Goal: Communication & Community: Connect with others

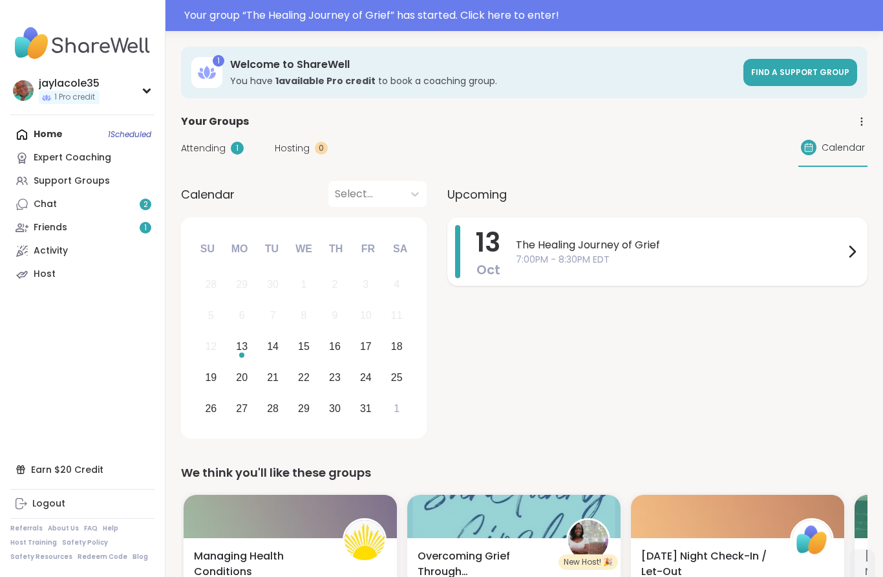
click at [628, 264] on span "7:00PM - 8:30PM EDT" at bounding box center [680, 260] width 328 height 14
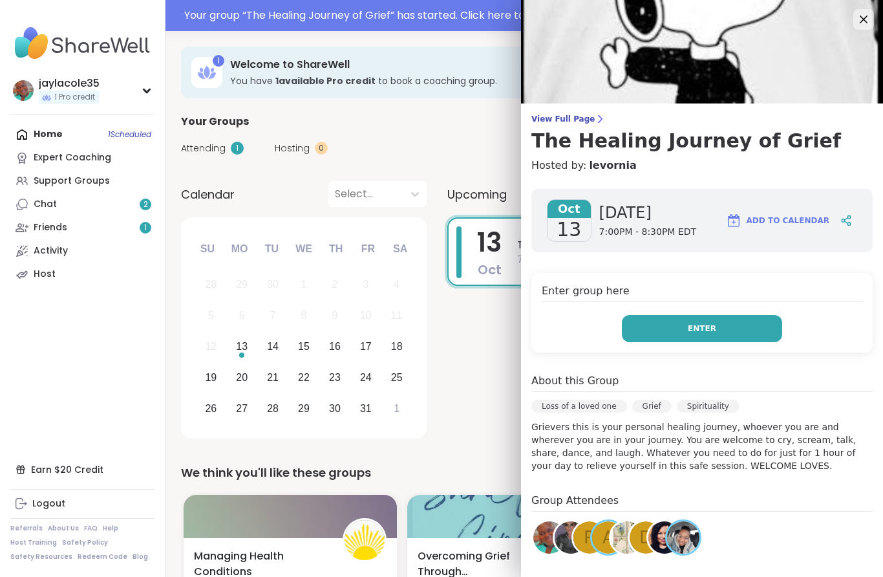
click at [689, 341] on button "Enter" at bounding box center [702, 328] width 160 height 27
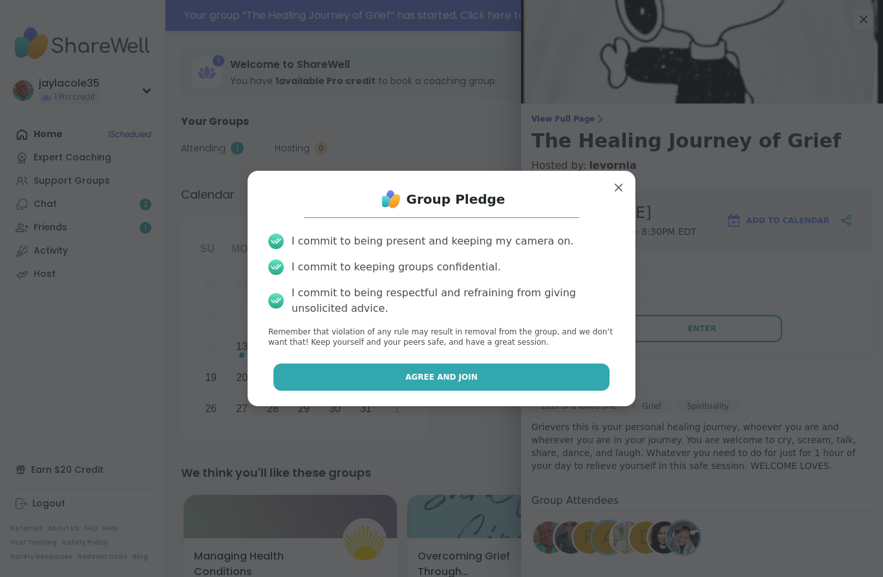
click at [540, 378] on button "Agree and Join" at bounding box center [441, 376] width 337 height 27
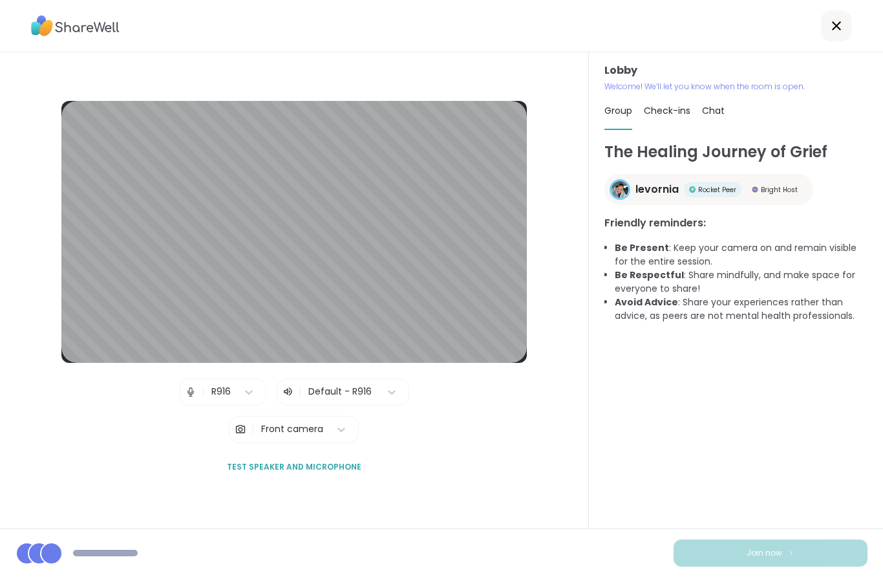
scroll to position [52, 0]
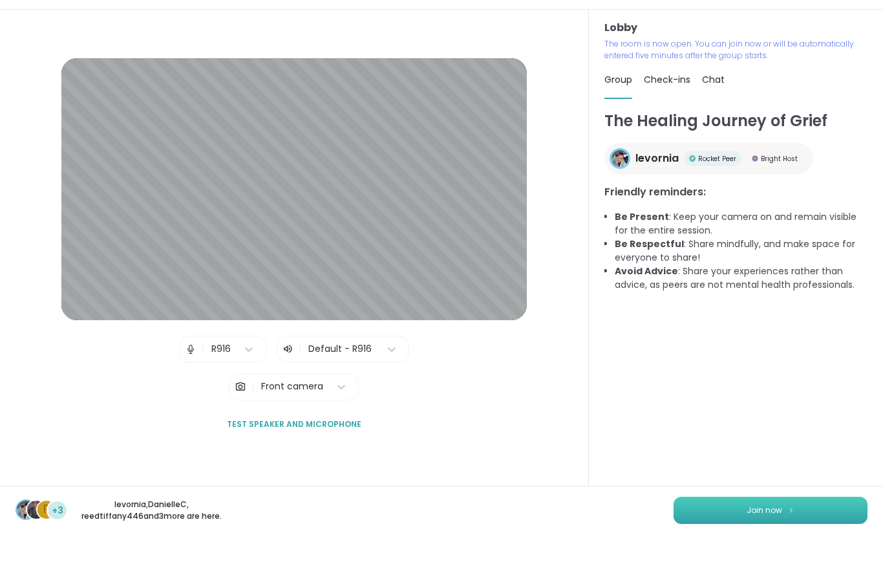
click at [775, 539] on button "Join now" at bounding box center [771, 552] width 194 height 27
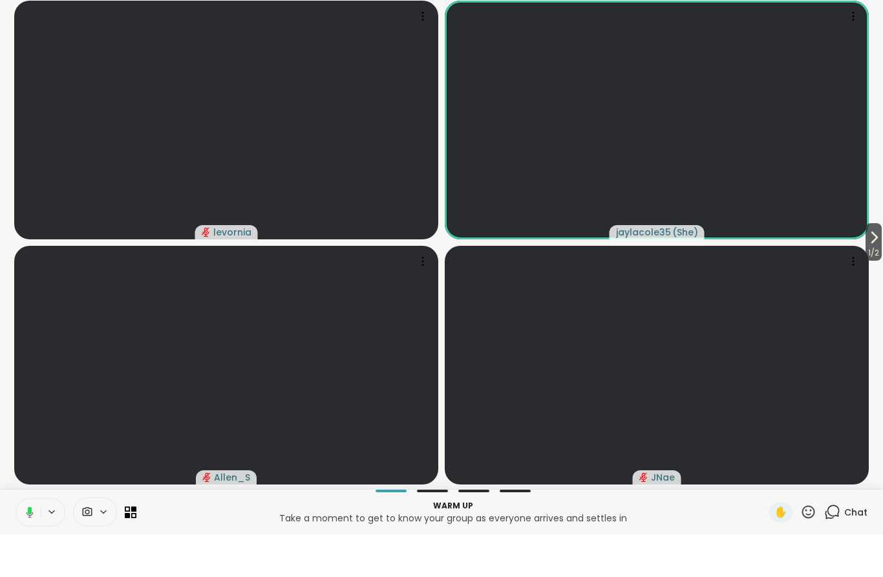
click at [34, 541] on button at bounding box center [27, 554] width 27 height 27
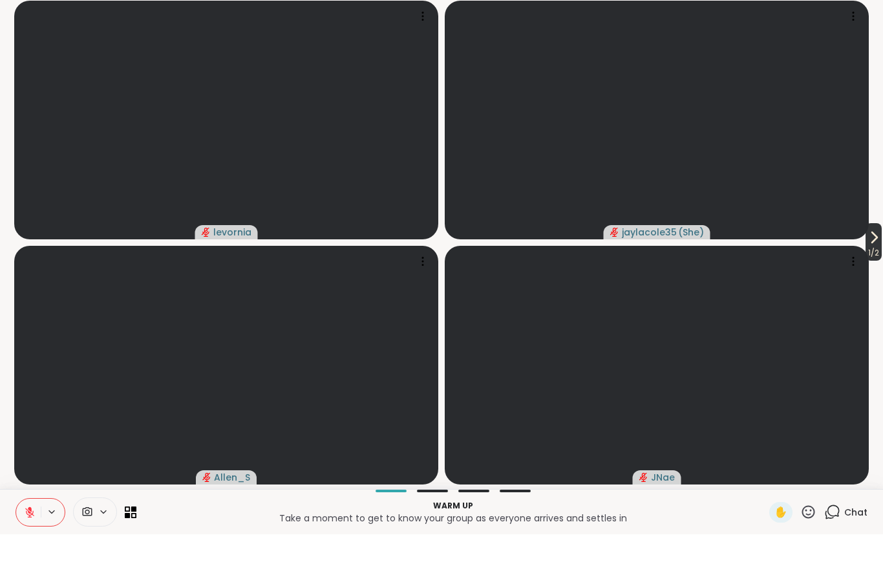
click at [869, 272] on icon at bounding box center [874, 280] width 16 height 16
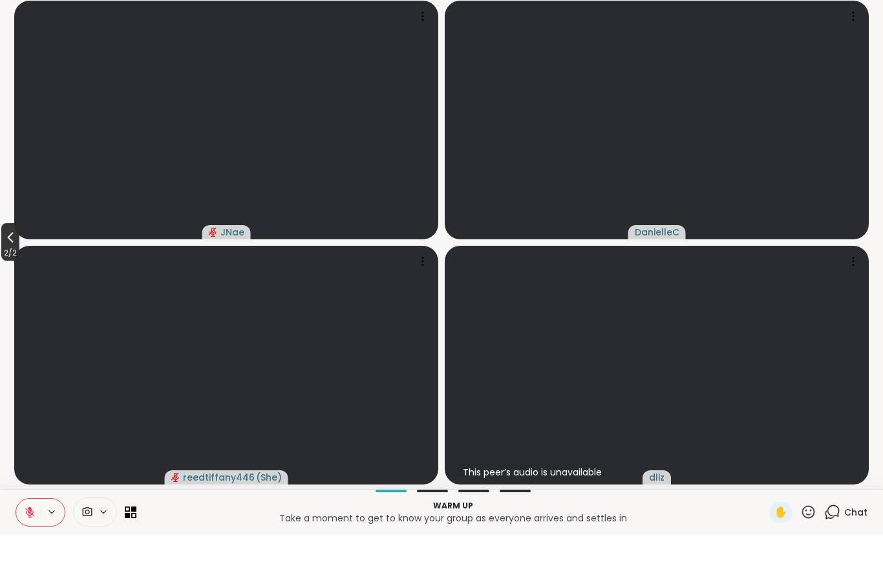
click at [10, 288] on span "2 / 2" at bounding box center [10, 296] width 18 height 16
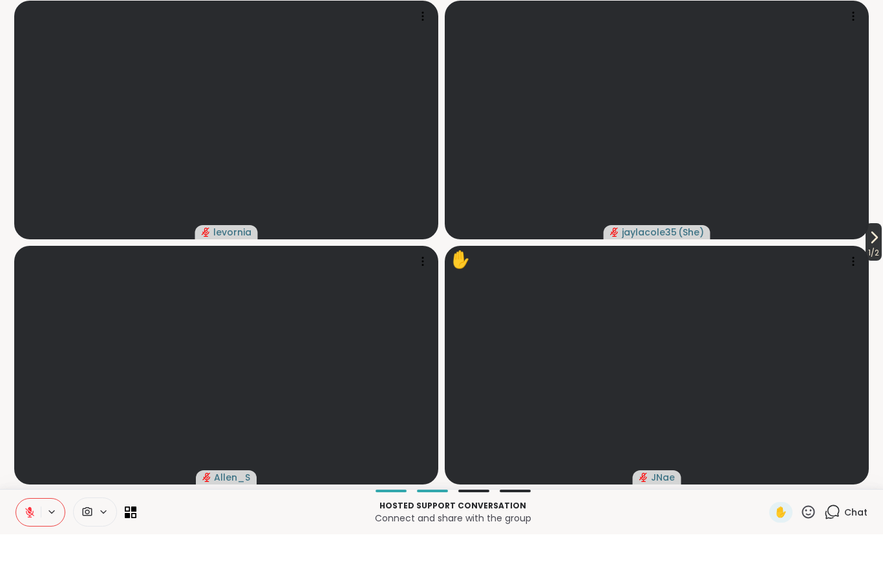
click at [868, 272] on icon at bounding box center [874, 280] width 16 height 16
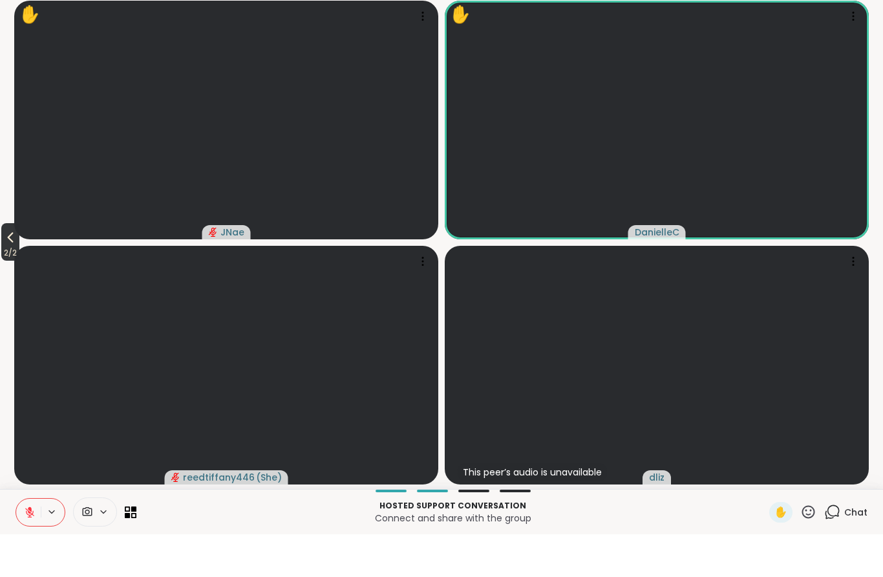
click at [2, 266] on button "2 / 2" at bounding box center [10, 284] width 18 height 37
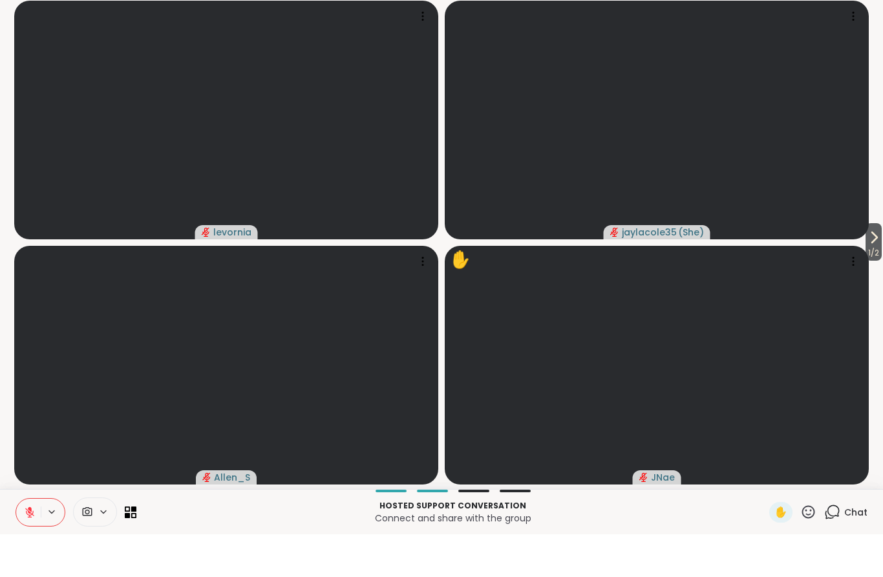
click at [807, 546] on icon at bounding box center [808, 554] width 16 height 16
click at [760, 510] on div "❤️" at bounding box center [770, 520] width 23 height 21
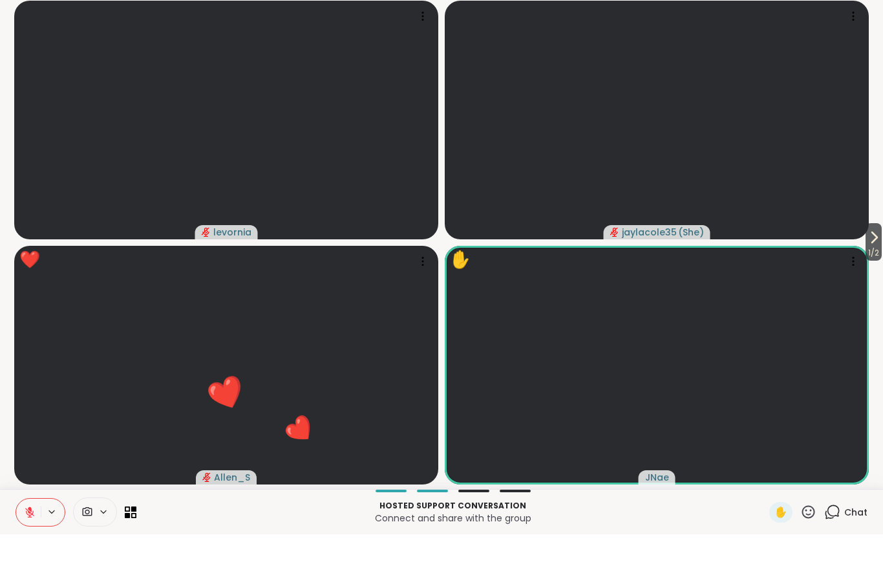
click at [811, 546] on icon at bounding box center [808, 554] width 16 height 16
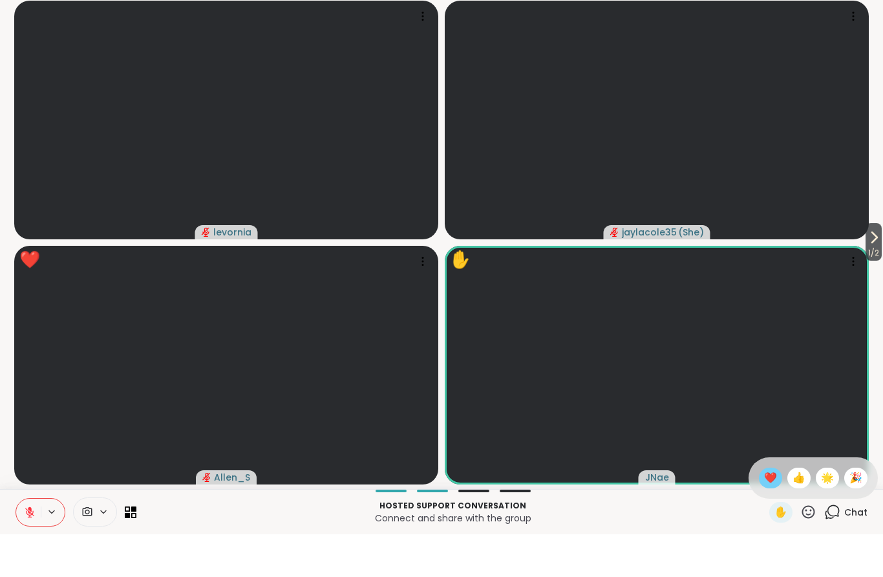
click at [764, 513] on span "❤️" at bounding box center [770, 521] width 13 height 16
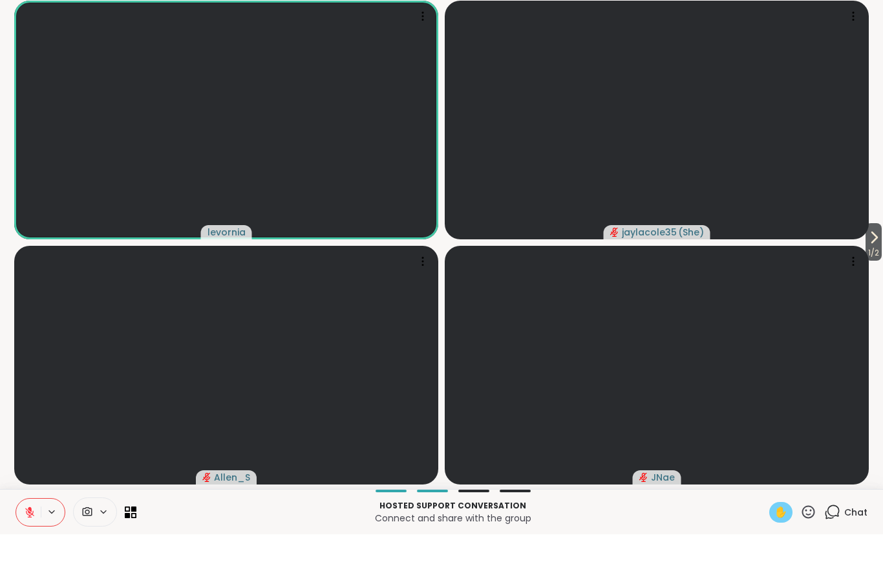
click at [774, 544] on div "✋" at bounding box center [780, 554] width 23 height 21
click at [37, 541] on button at bounding box center [28, 554] width 25 height 27
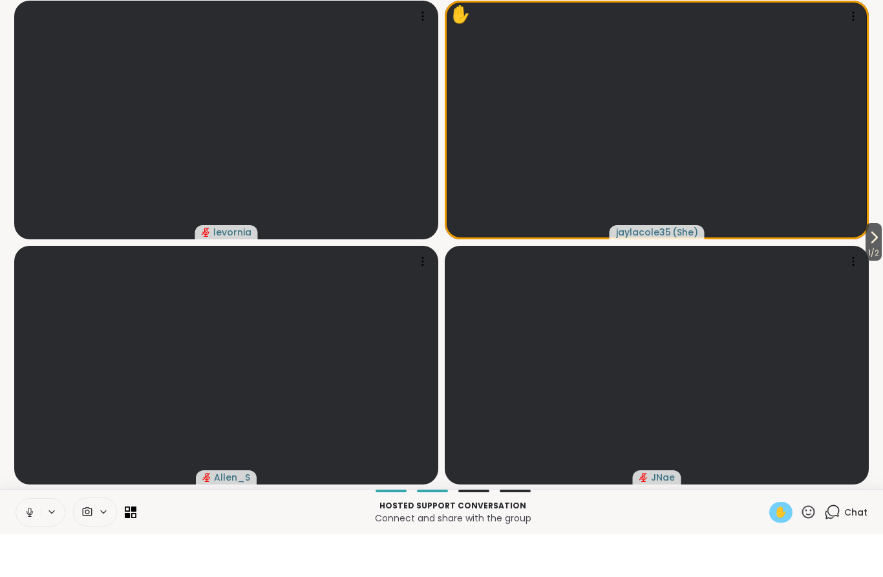
click at [781, 547] on span "✋" at bounding box center [781, 555] width 13 height 16
click at [26, 549] on icon at bounding box center [30, 555] width 12 height 12
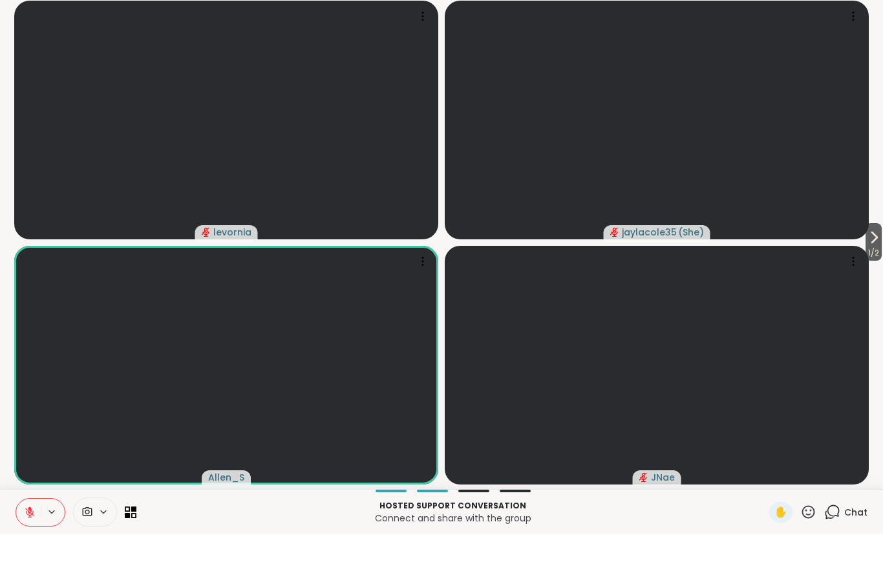
click at [809, 546] on icon at bounding box center [808, 554] width 16 height 16
click at [764, 513] on span "❤️" at bounding box center [770, 521] width 13 height 16
click at [815, 546] on icon at bounding box center [808, 554] width 16 height 16
click at [859, 513] on span "🎉" at bounding box center [856, 521] width 13 height 16
click at [806, 546] on icon at bounding box center [808, 554] width 16 height 16
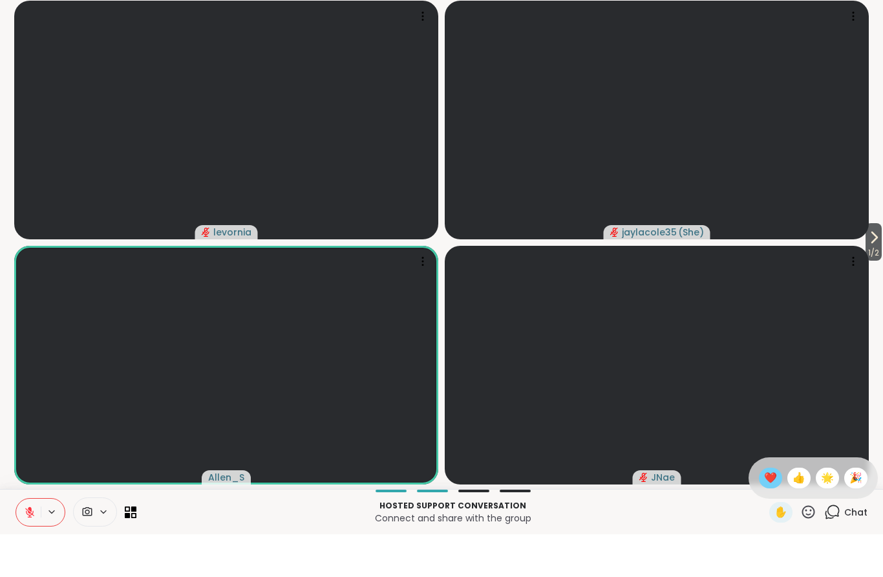
click at [764, 513] on span "❤️" at bounding box center [770, 521] width 13 height 16
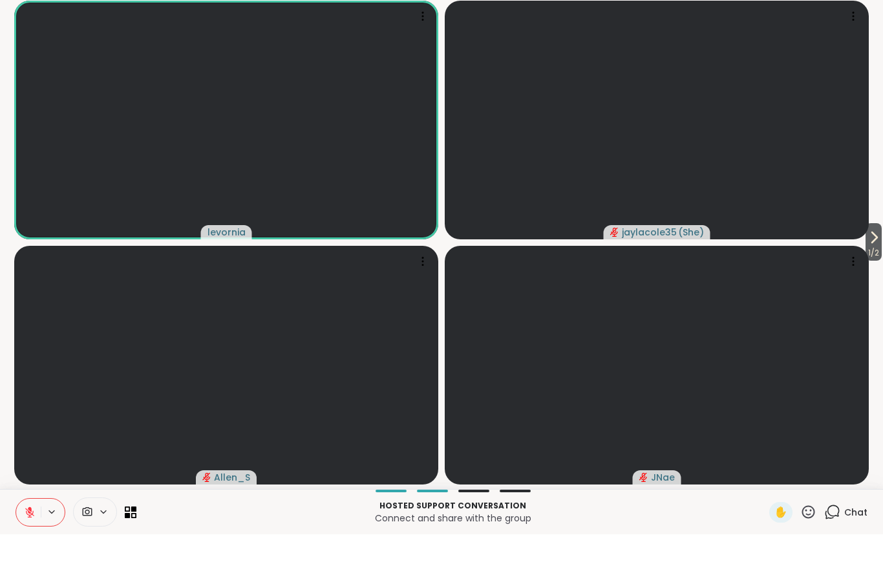
click at [842, 544] on div "Chat" at bounding box center [845, 554] width 43 height 21
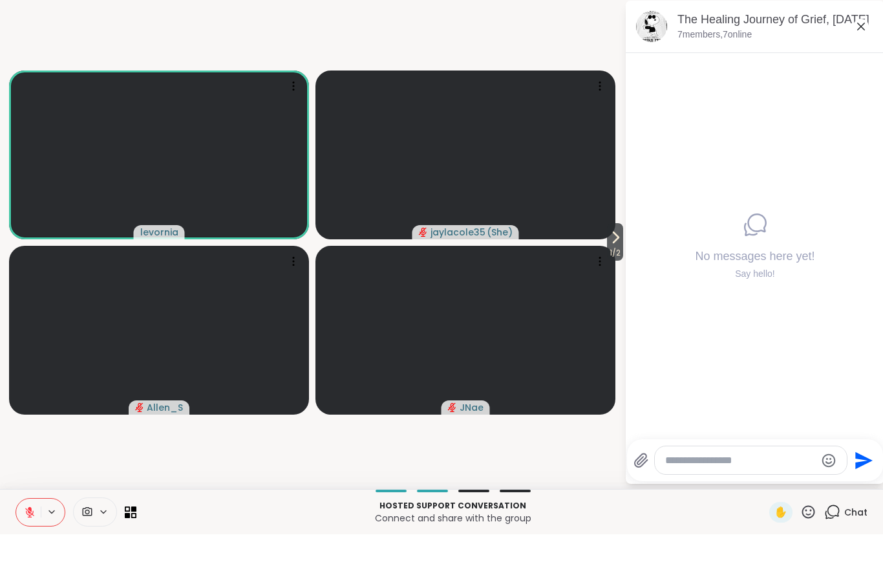
click at [721, 489] on div at bounding box center [751, 503] width 192 height 28
click at [727, 497] on textarea "Type your message" at bounding box center [740, 503] width 151 height 13
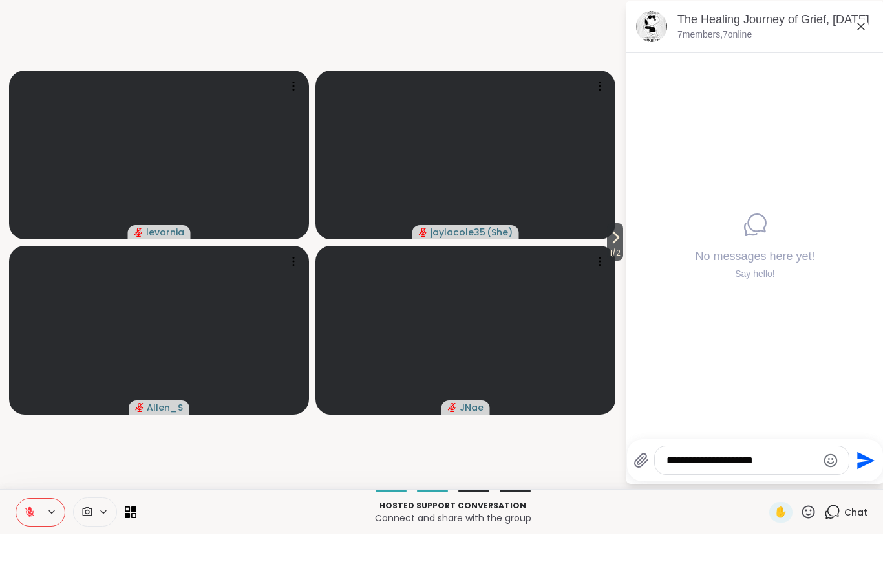
type textarea "**********"
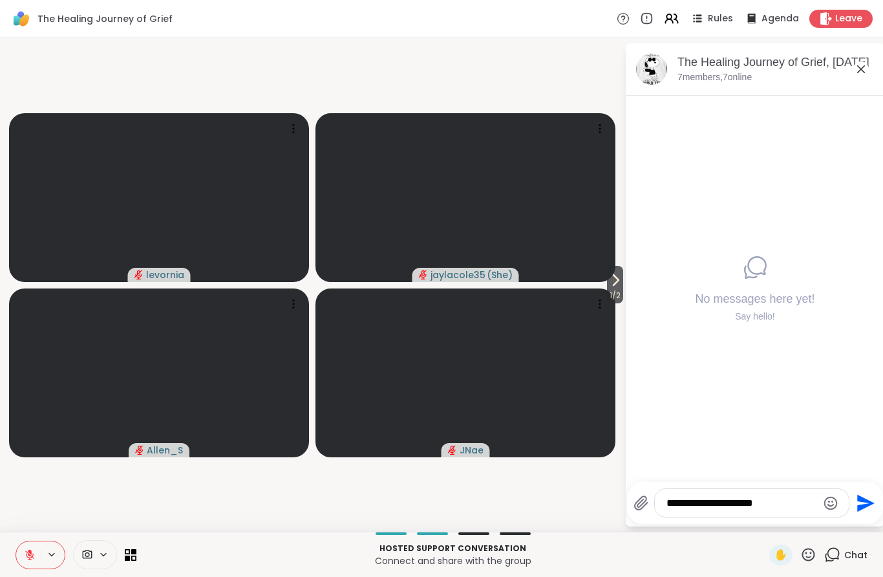
drag, startPoint x: 727, startPoint y: 460, endPoint x: 769, endPoint y: 197, distance: 266.5
click at [0, 0] on html "**********" at bounding box center [441, 288] width 883 height 577
click at [769, 197] on div "No messages here yet! Say hello!" at bounding box center [755, 289] width 259 height 386
click at [862, 500] on icon "Send" at bounding box center [865, 502] width 17 height 17
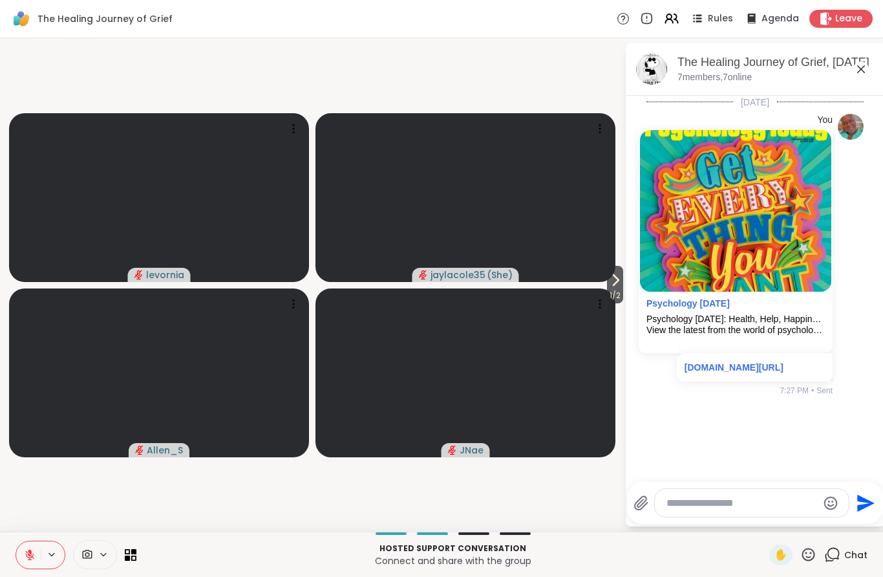
click at [809, 420] on div "[DATE] You Psychology [DATE] Psychology [DATE]: Health, Help, Happiness + Find …" at bounding box center [755, 285] width 259 height 378
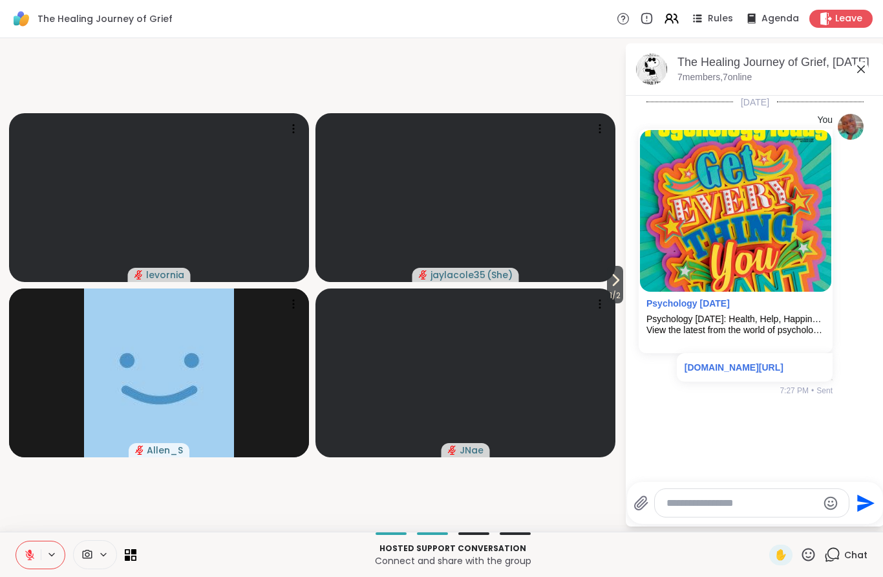
click at [755, 520] on div "Send" at bounding box center [755, 503] width 256 height 42
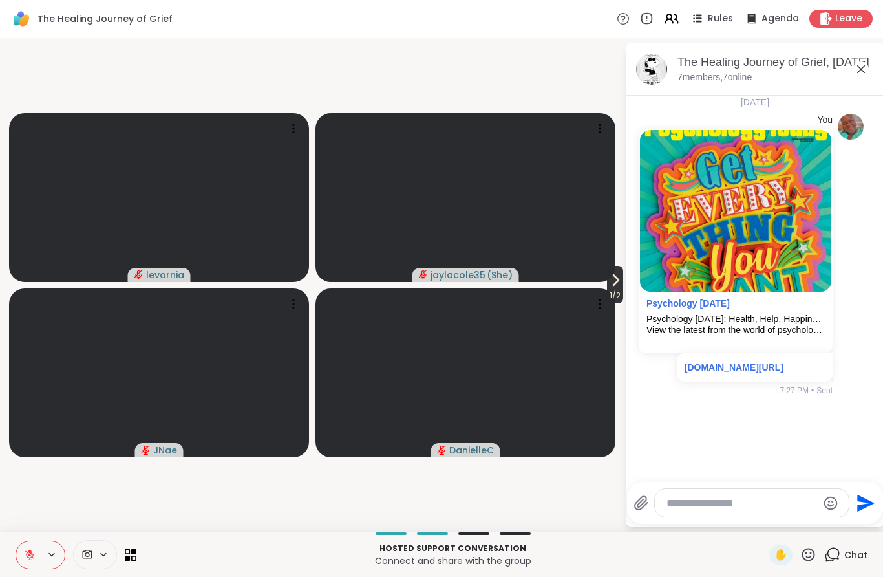
click at [622, 277] on button "1 / 2" at bounding box center [615, 284] width 16 height 37
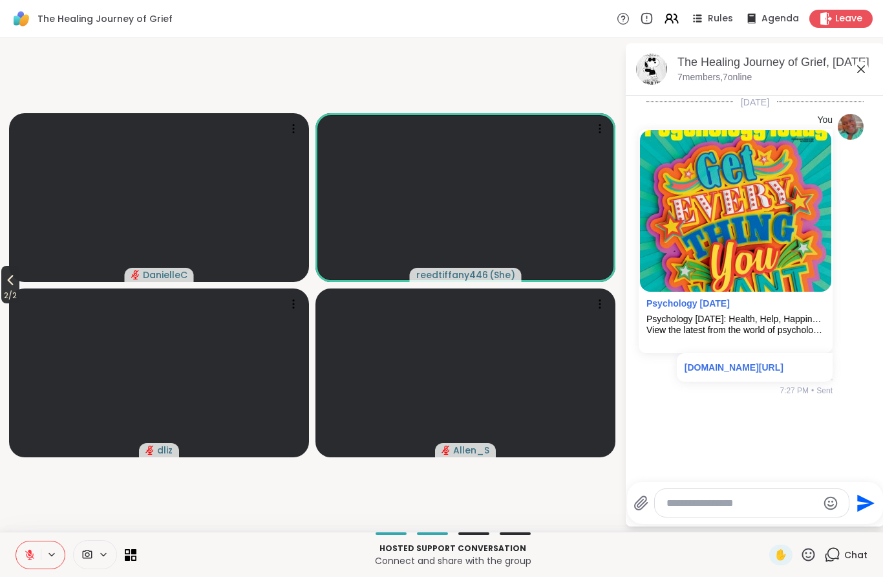
click at [10, 280] on icon at bounding box center [11, 280] width 6 height 10
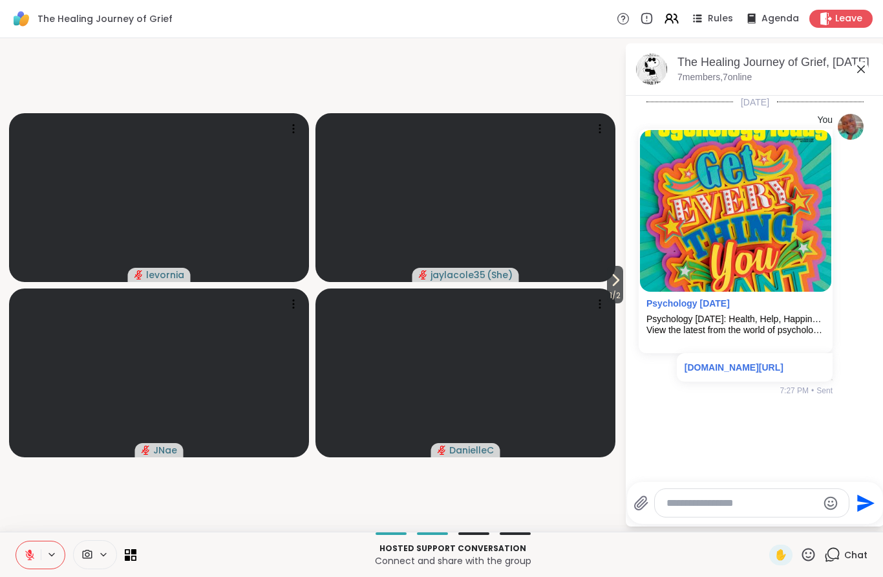
drag, startPoint x: 722, startPoint y: 507, endPoint x: 722, endPoint y: 584, distance: 77.6
click at [722, 507] on html "The Healing Journey of Grief Rules Agenda Leave 1 / 2 levornia jaylacole35 ( Sh…" at bounding box center [441, 288] width 883 height 577
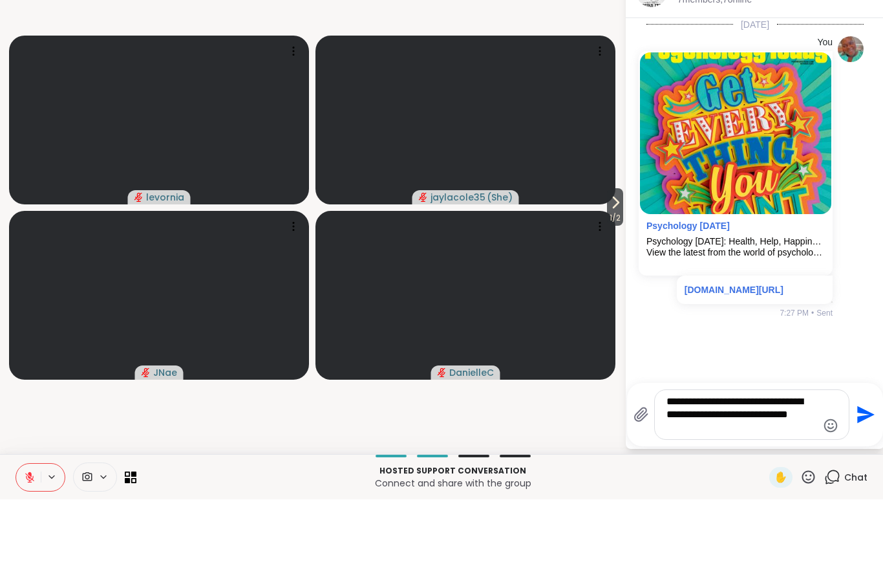
type textarea "**********"
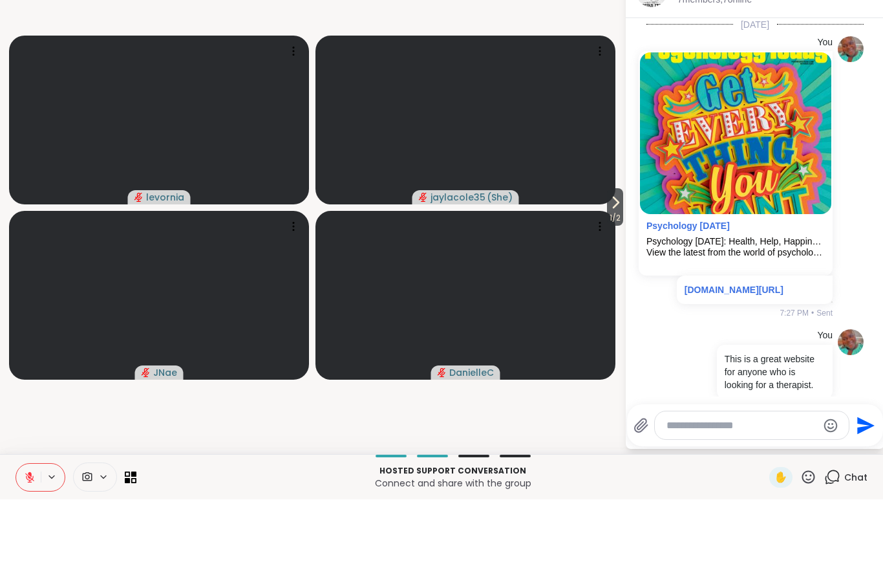
scroll to position [20, 0]
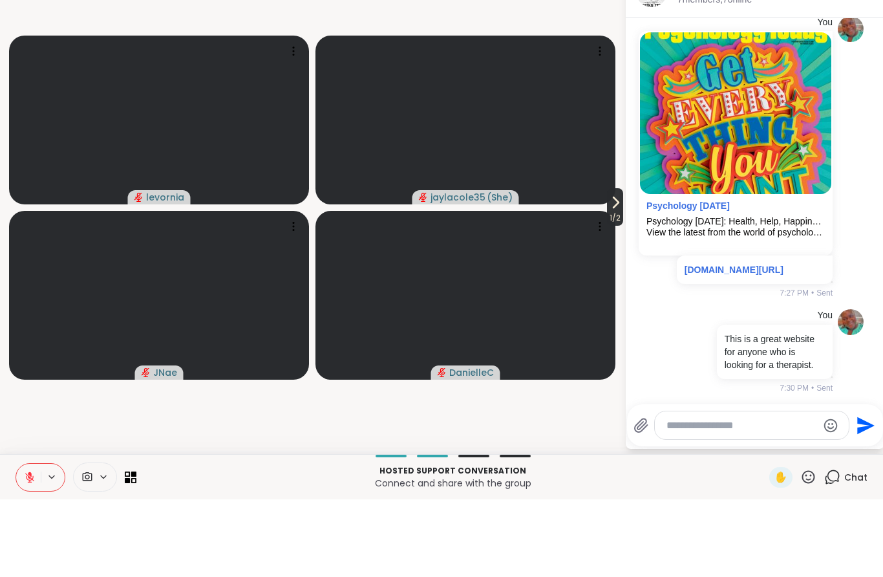
click at [607, 288] on span "1 / 2" at bounding box center [615, 296] width 16 height 16
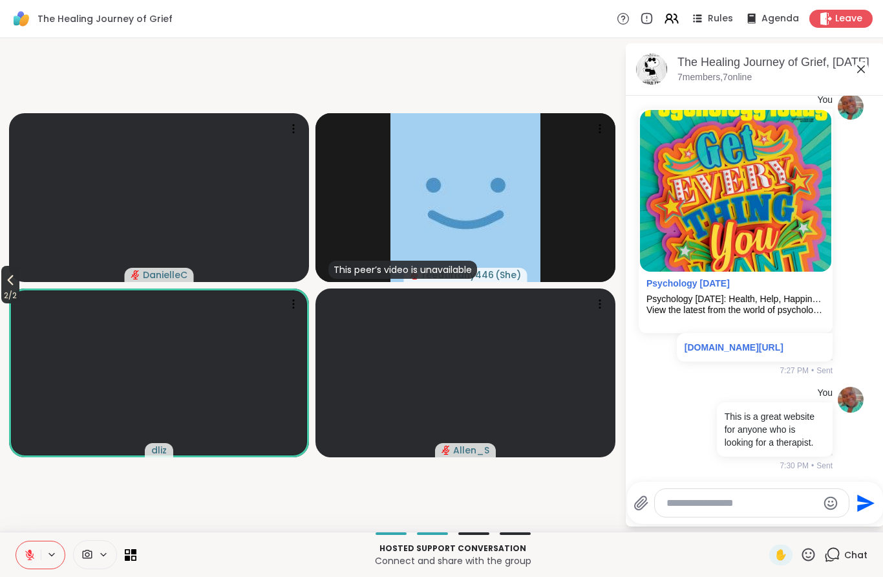
click at [10, 287] on icon at bounding box center [11, 280] width 16 height 16
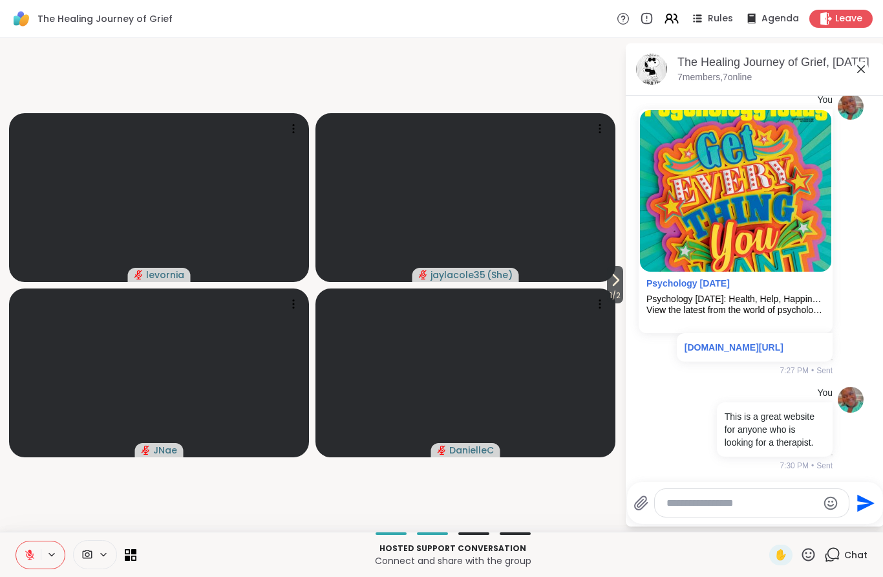
click at [807, 554] on icon at bounding box center [808, 554] width 16 height 16
click at [853, 522] on span "🎉" at bounding box center [856, 521] width 13 height 16
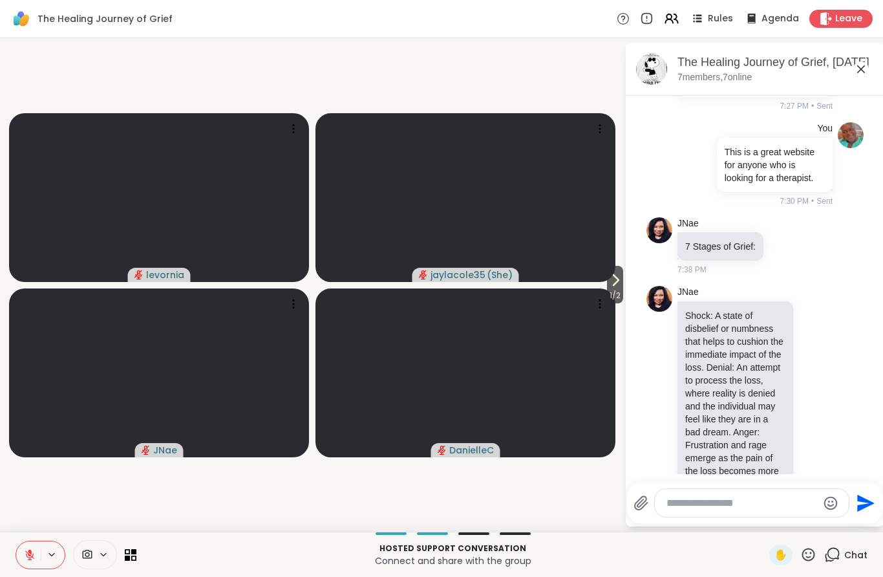
scroll to position [284, 0]
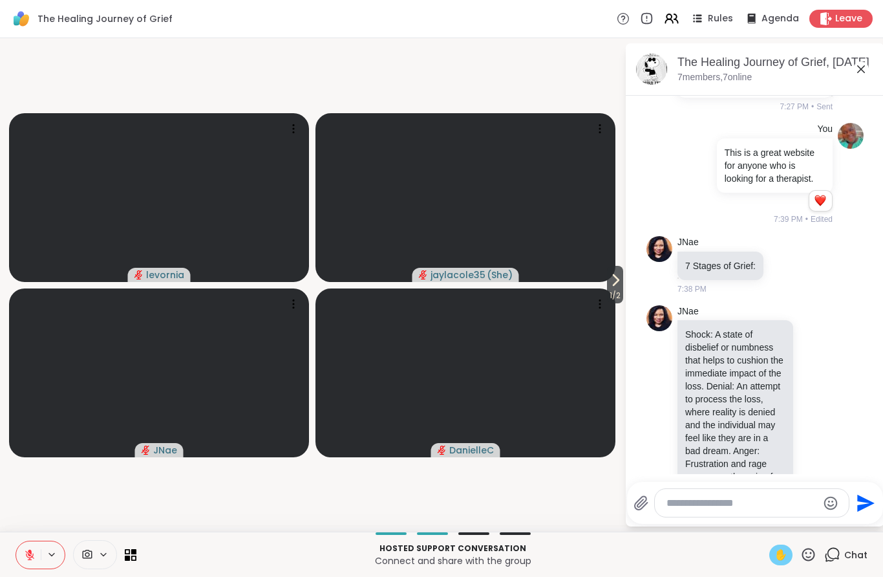
click at [776, 546] on div "✋" at bounding box center [780, 554] width 23 height 21
click at [30, 553] on icon at bounding box center [30, 551] width 4 height 5
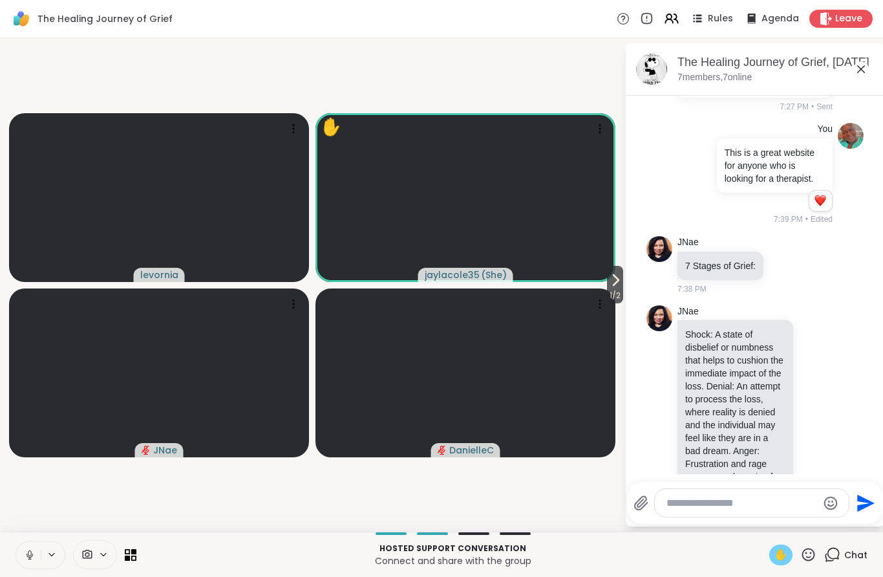
click at [35, 546] on button at bounding box center [28, 554] width 25 height 27
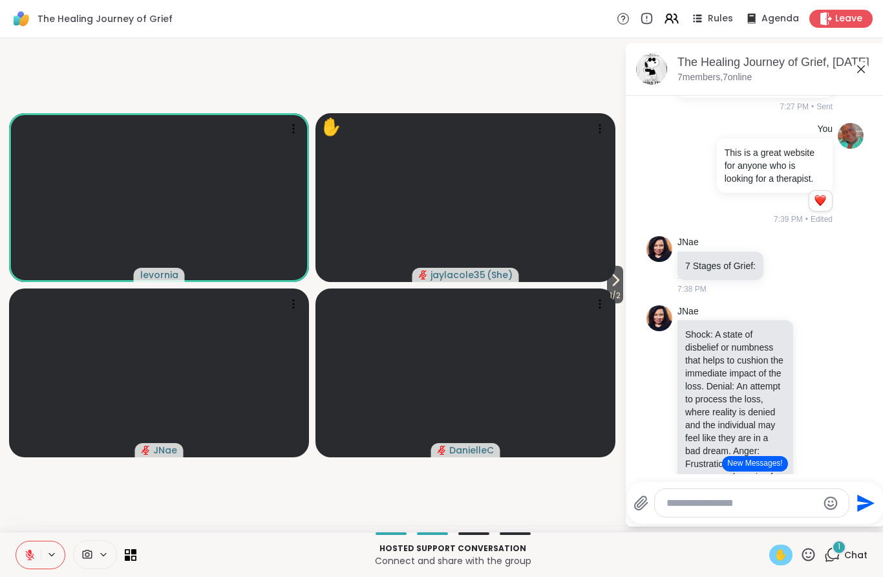
click at [787, 561] on span "✋" at bounding box center [781, 555] width 13 height 16
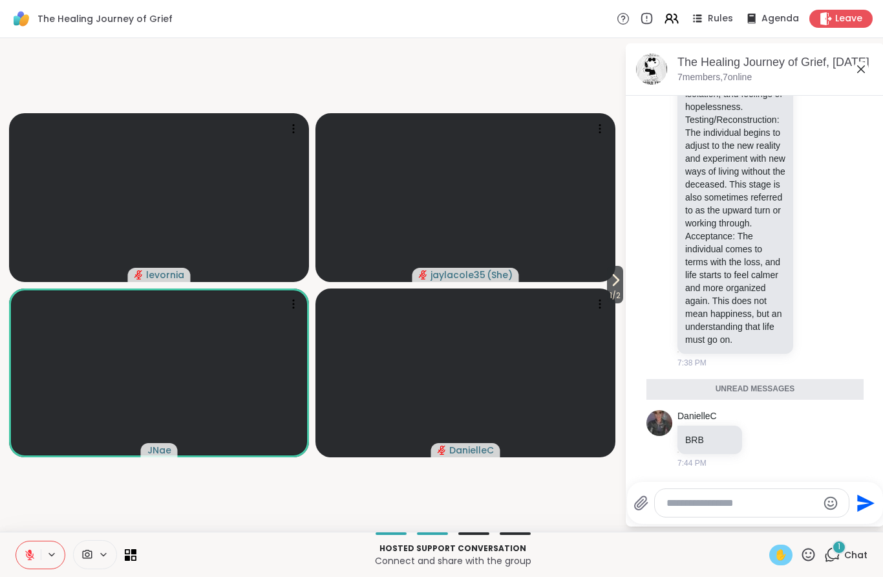
scroll to position [851, 0]
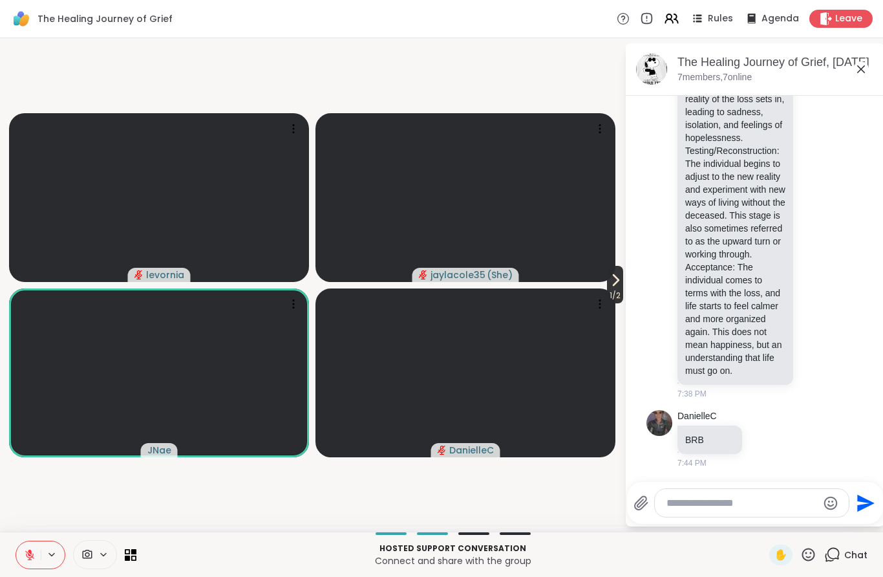
click at [607, 291] on span "1 / 2" at bounding box center [615, 296] width 16 height 16
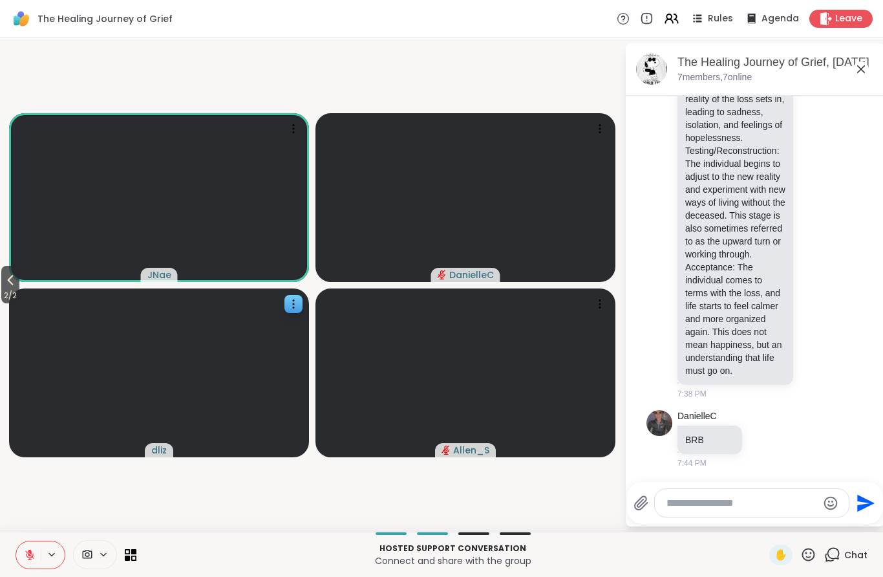
click at [25, 297] on video at bounding box center [159, 372] width 300 height 169
click at [19, 294] on span "2 / 2" at bounding box center [10, 296] width 18 height 16
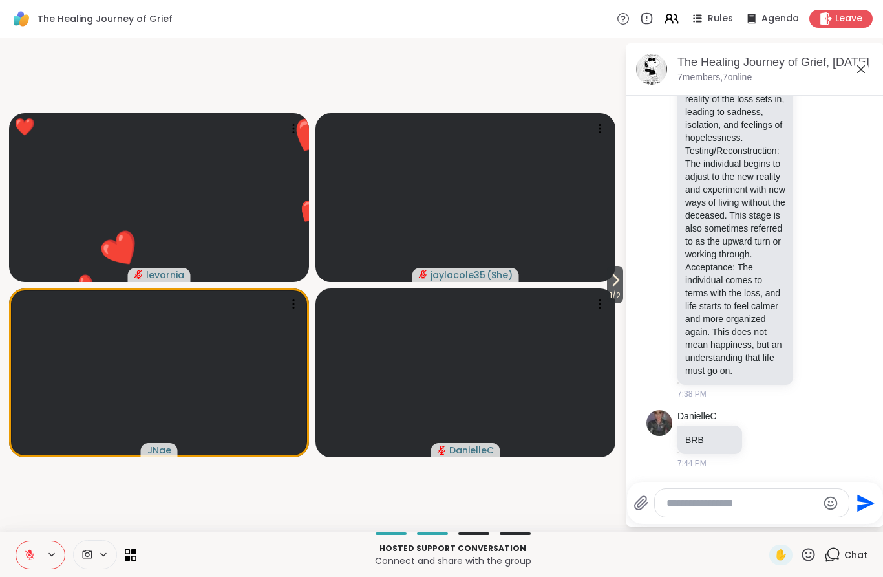
click at [806, 557] on icon at bounding box center [808, 554] width 16 height 16
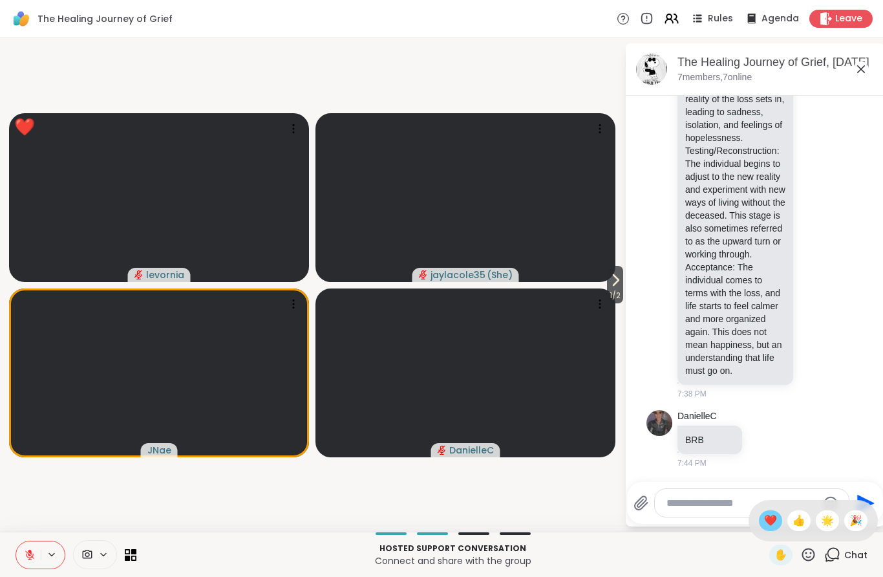
click at [767, 513] on span "❤️" at bounding box center [770, 521] width 13 height 16
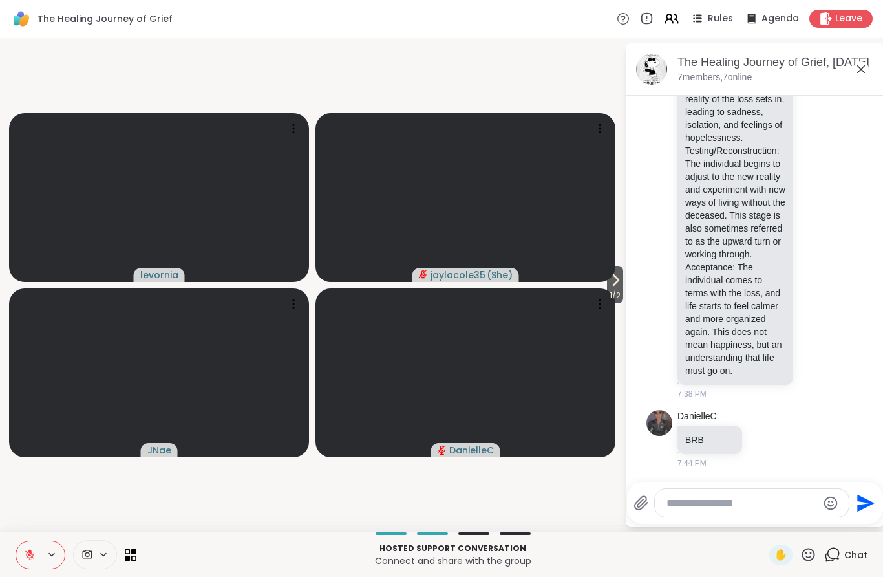
click at [806, 551] on icon at bounding box center [808, 554] width 16 height 16
click at [854, 520] on span "🎉" at bounding box center [856, 521] width 13 height 16
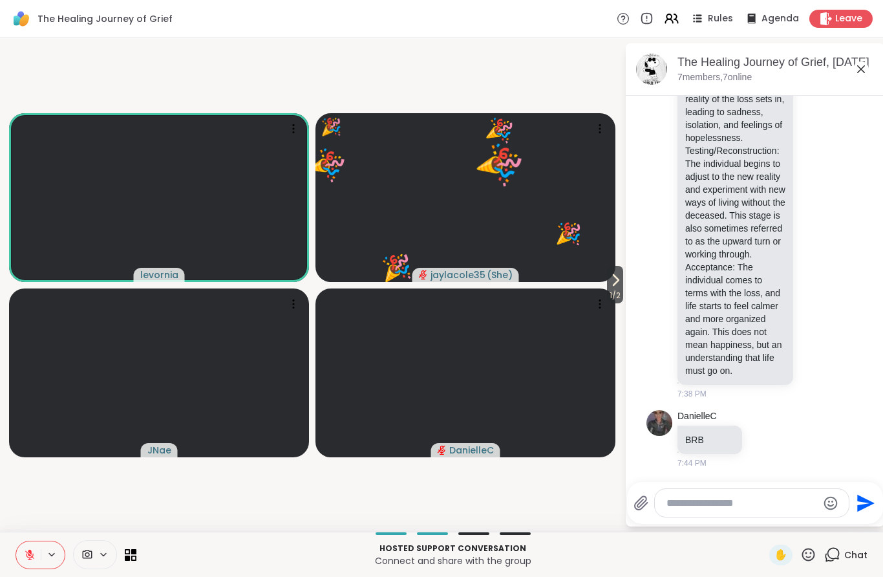
click at [32, 559] on icon at bounding box center [30, 555] width 12 height 12
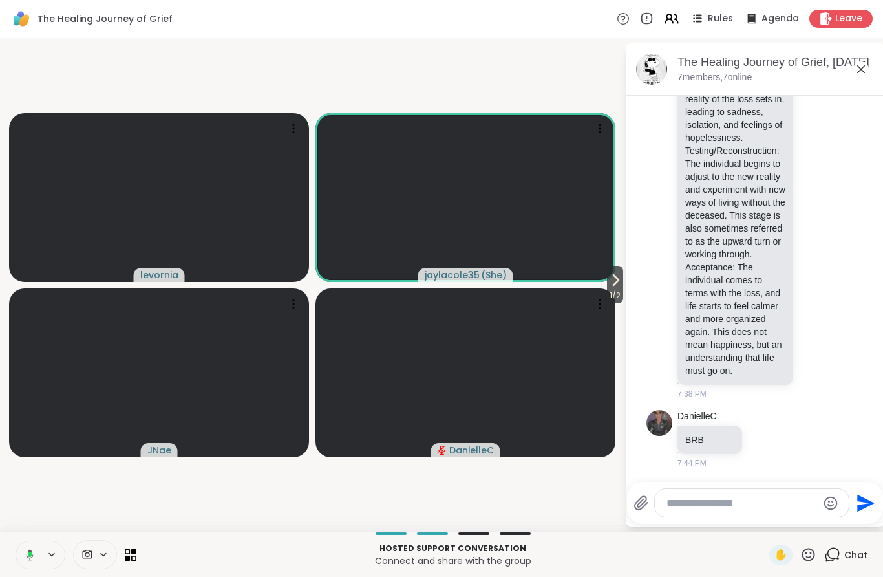
click at [32, 560] on icon at bounding box center [28, 555] width 12 height 12
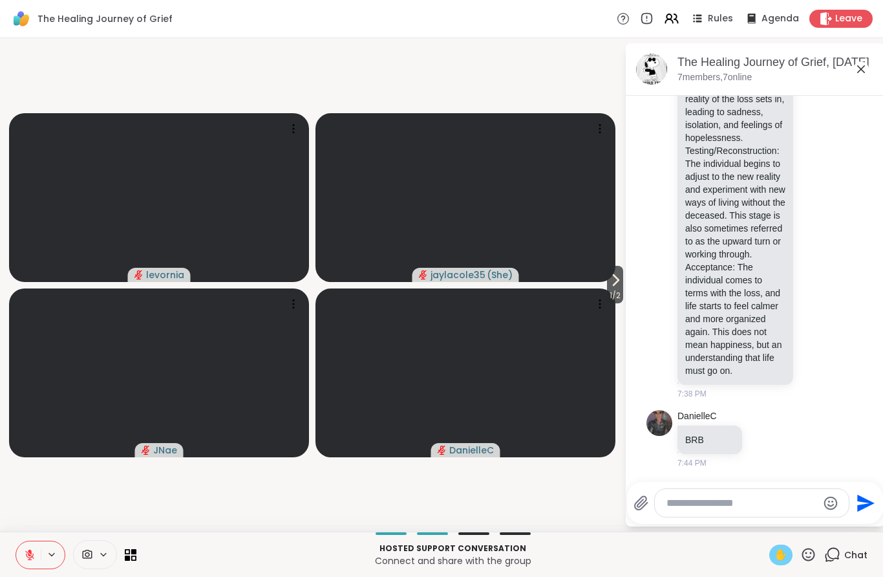
click at [775, 553] on span "✋" at bounding box center [781, 555] width 13 height 16
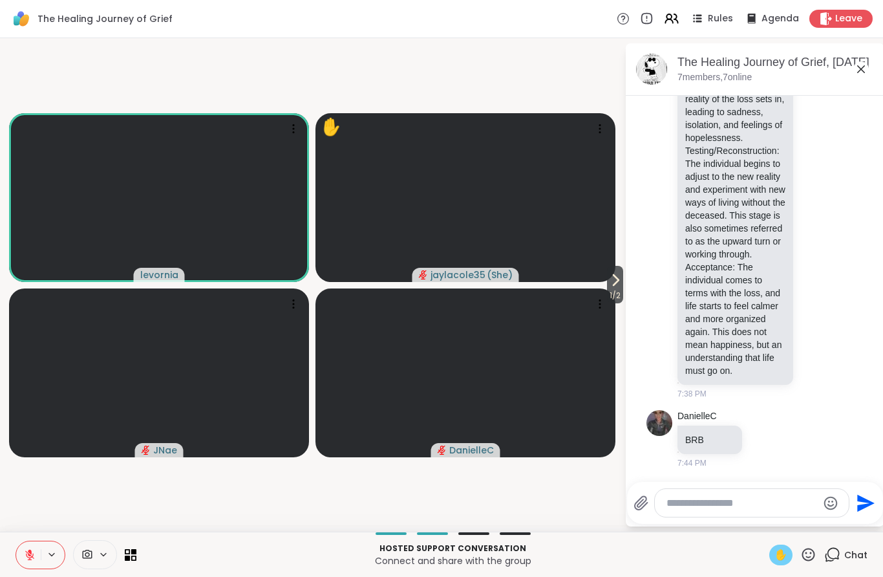
click at [38, 553] on button at bounding box center [28, 554] width 25 height 27
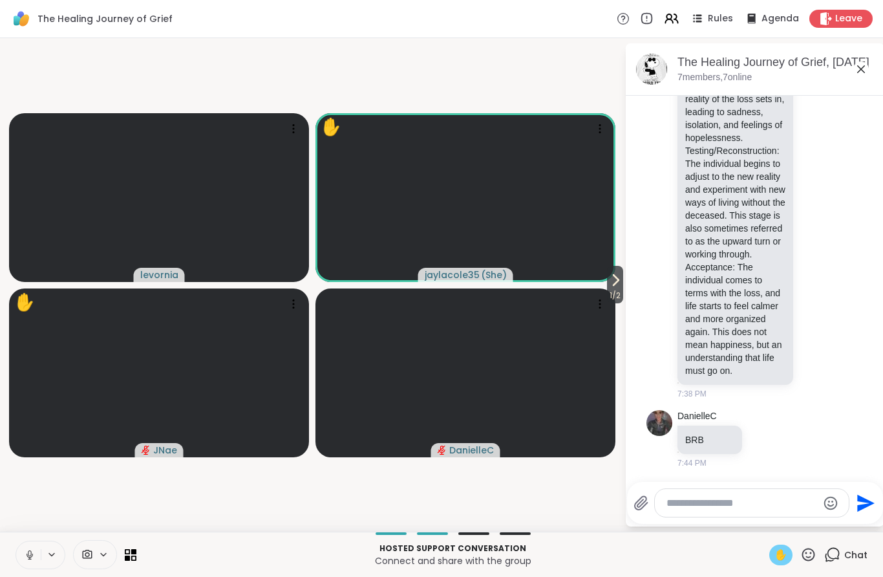
click at [27, 553] on icon at bounding box center [30, 555] width 6 height 4
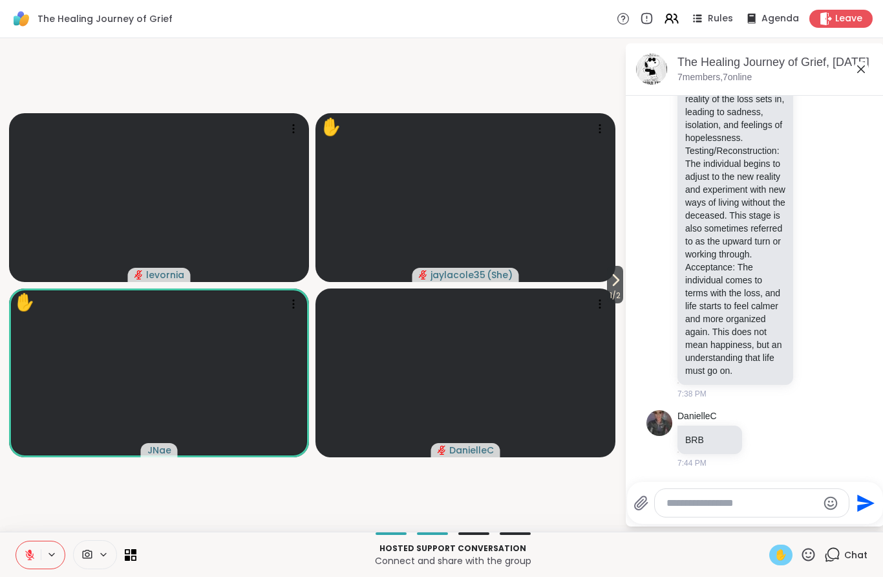
click at [780, 554] on span "✋" at bounding box center [781, 555] width 13 height 16
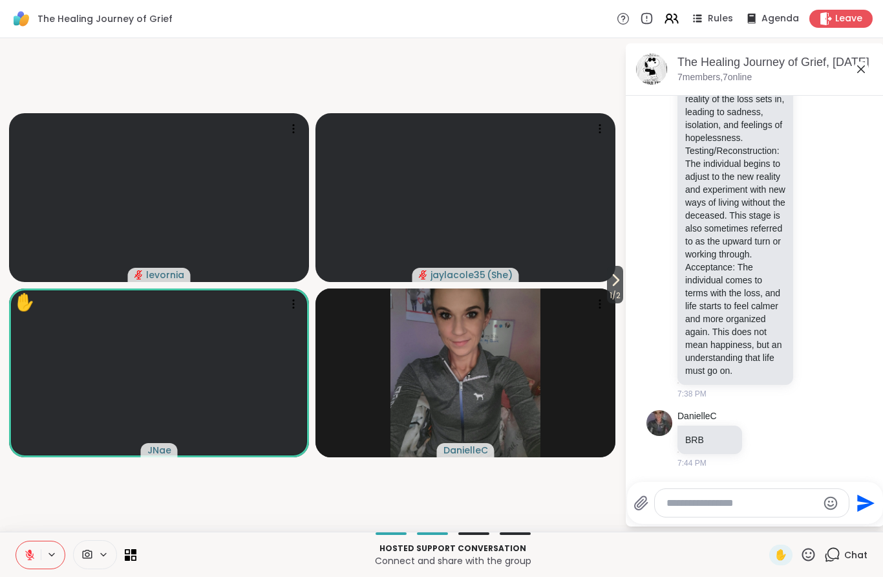
click at [826, 545] on div "Chat" at bounding box center [845, 554] width 43 height 21
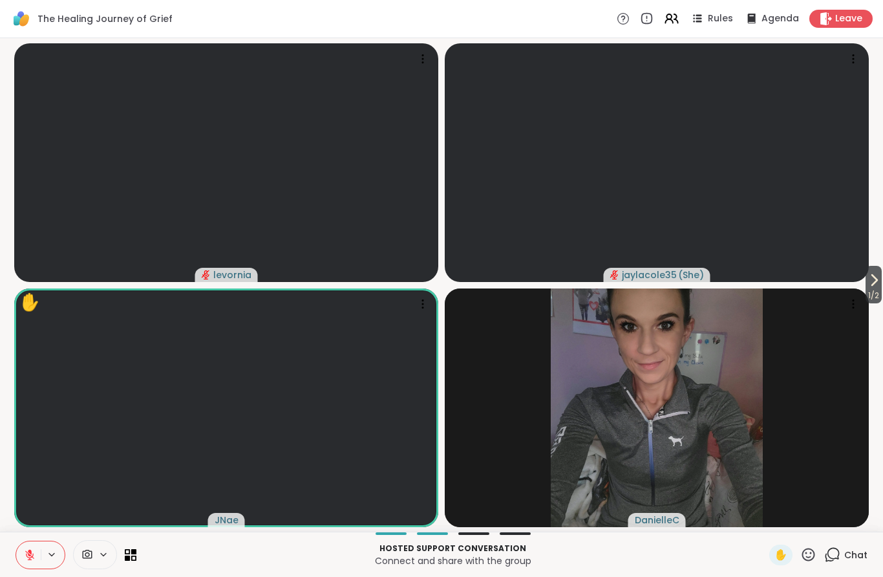
click at [829, 533] on div "Hosted support conversation Connect and share with the group ✋ Chat" at bounding box center [441, 553] width 883 height 45
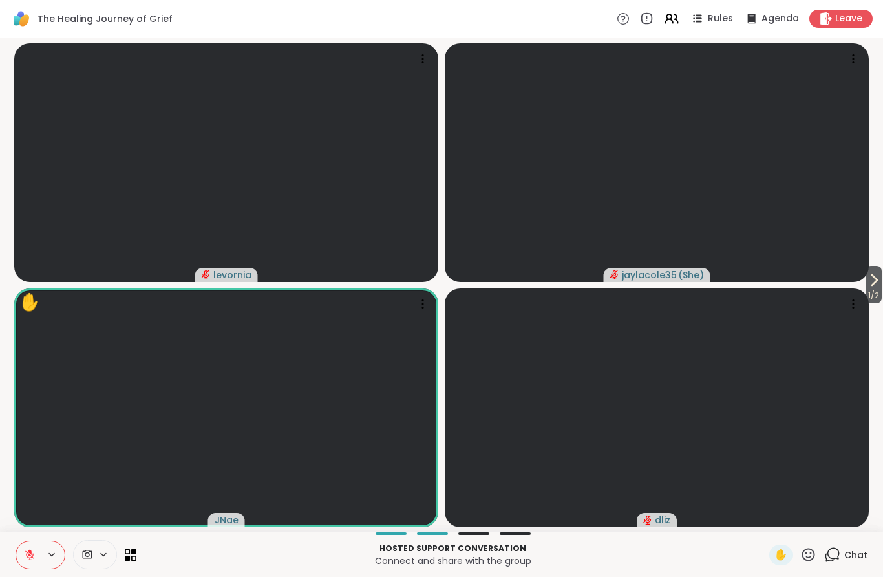
click at [802, 550] on icon at bounding box center [808, 554] width 16 height 16
click at [764, 517] on span "❤️" at bounding box center [770, 521] width 13 height 16
click at [866, 291] on span "1 / 2" at bounding box center [874, 296] width 16 height 16
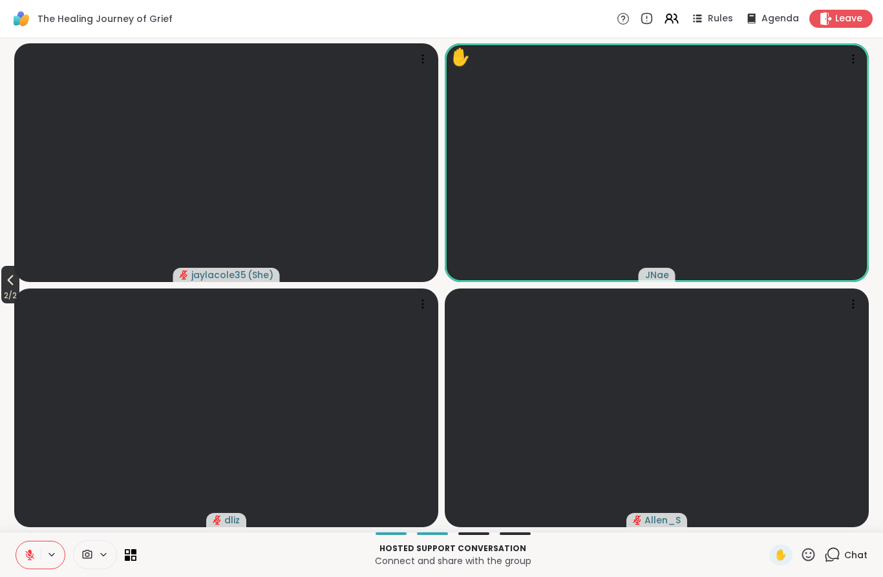
click at [3, 296] on span "2 / 2" at bounding box center [10, 296] width 18 height 16
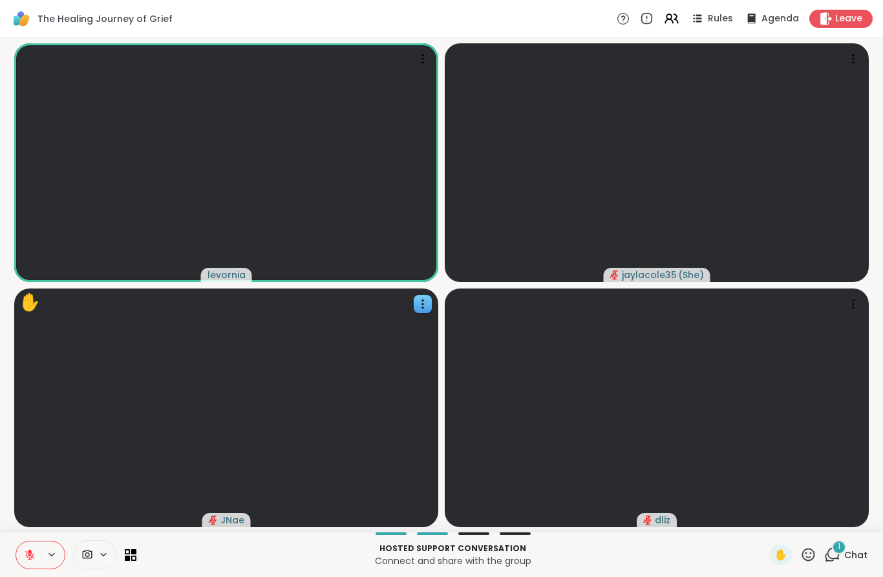
click at [356, 427] on video at bounding box center [226, 407] width 424 height 239
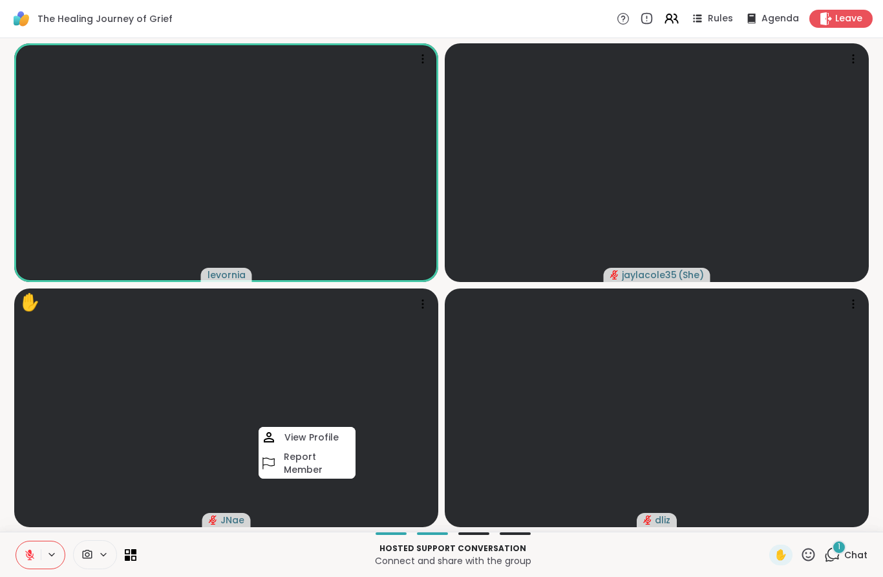
click at [848, 557] on span "Chat" at bounding box center [855, 554] width 23 height 13
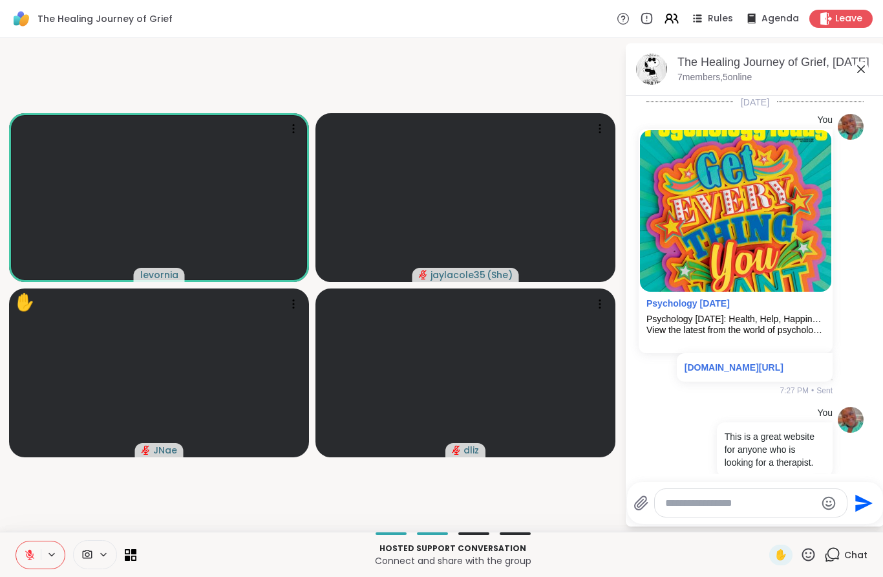
scroll to position [1000, 0]
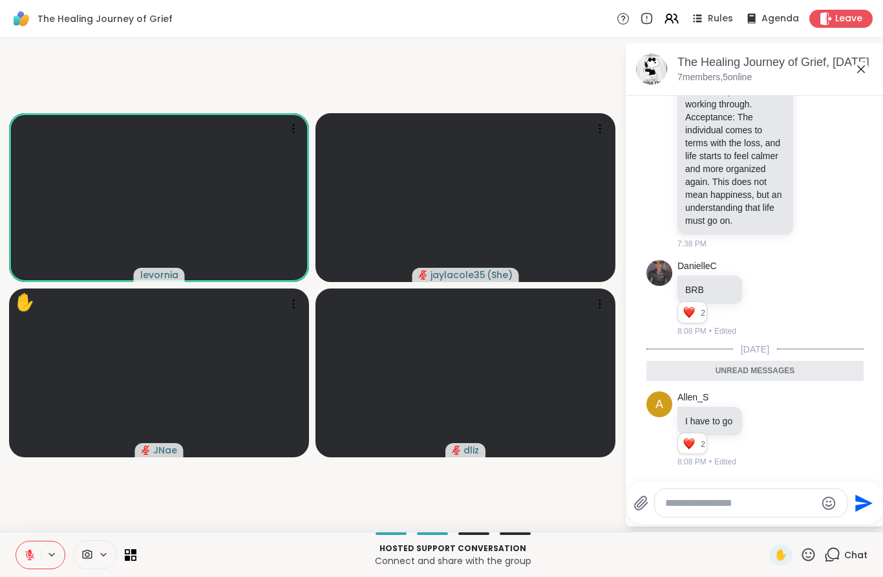
click at [695, 495] on div at bounding box center [751, 503] width 192 height 28
click at [696, 515] on div at bounding box center [751, 503] width 192 height 28
drag, startPoint x: 695, startPoint y: 504, endPoint x: 695, endPoint y: 582, distance: 77.6
click at [695, 504] on html "The Healing Journey of Grief Rules Agenda Leave levornia jaylacole35 ( She ) ✋ …" at bounding box center [441, 288] width 883 height 577
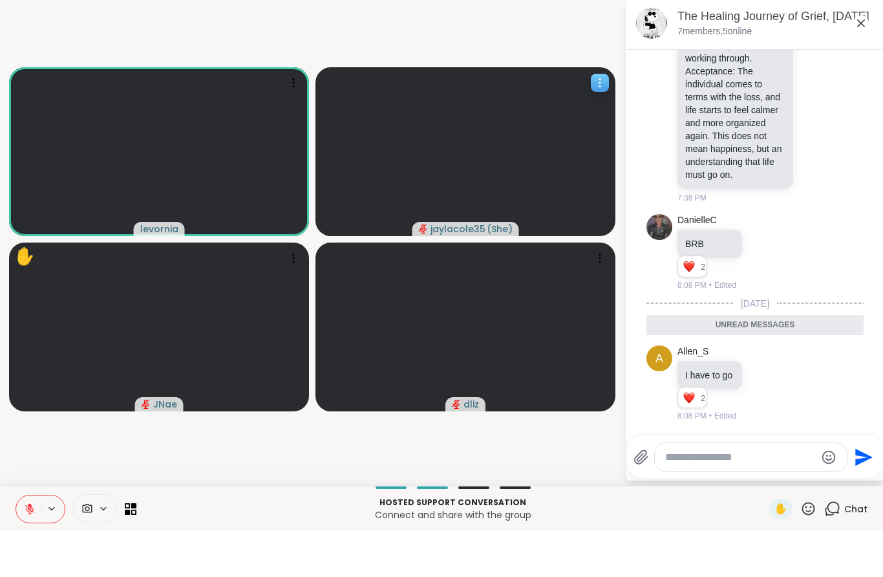
click at [0, 0] on slot "levornia jaylacole35 ( She ) ✋ JNae dliz" at bounding box center [0, 0] width 0 height 0
click at [867, 61] on icon at bounding box center [861, 69] width 16 height 16
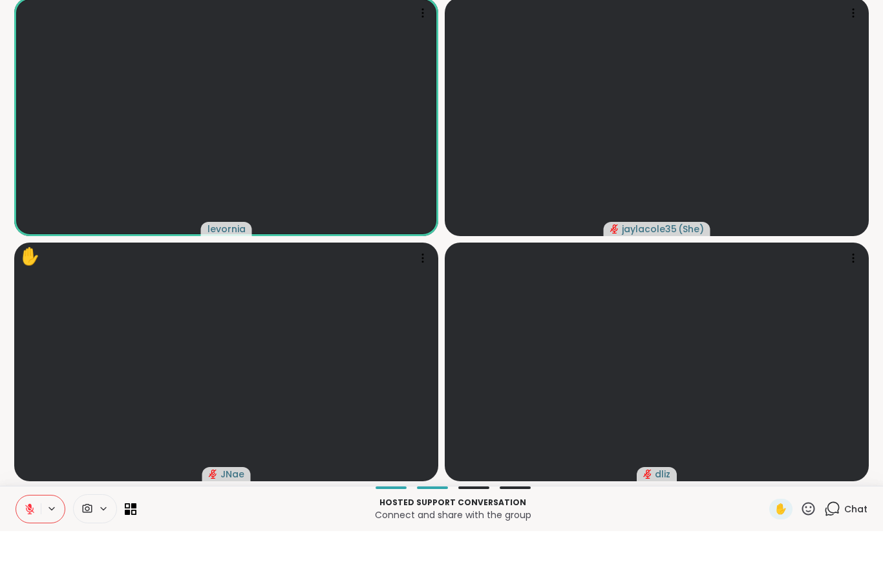
click at [840, 548] on icon at bounding box center [834, 554] width 12 height 12
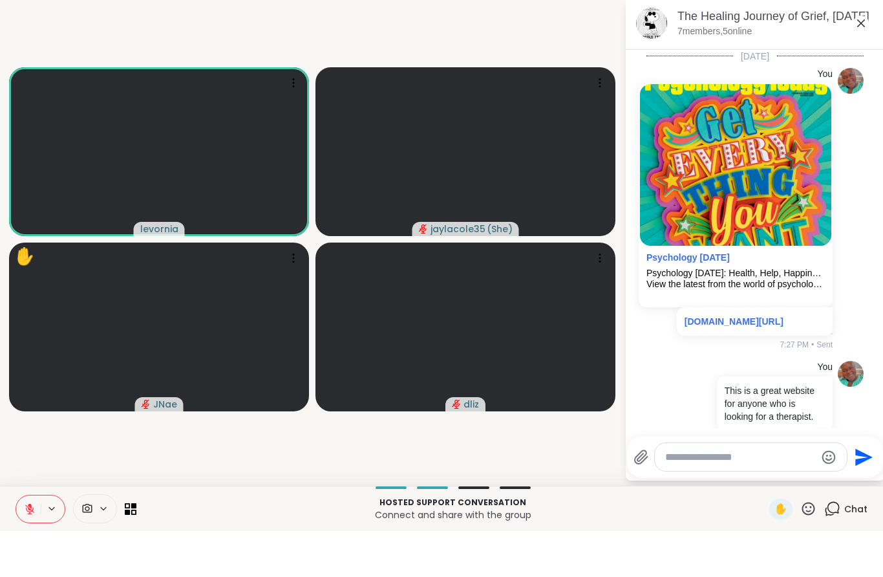
scroll to position [956, 0]
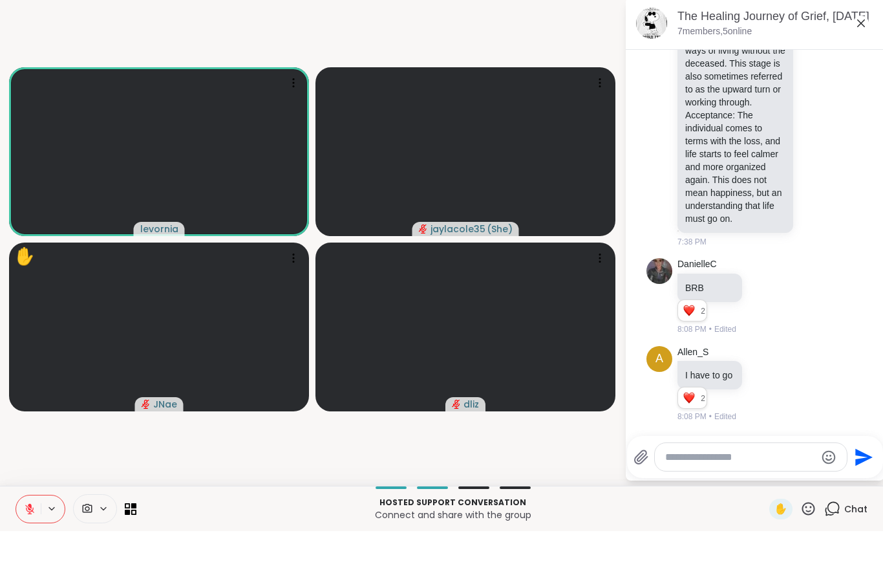
click at [762, 497] on textarea "Type your message" at bounding box center [740, 503] width 151 height 13
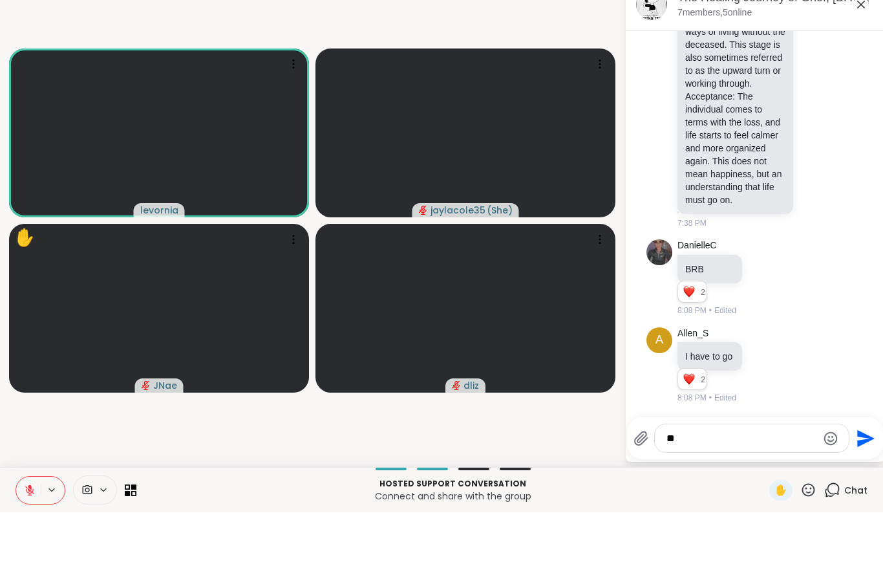
type textarea "*"
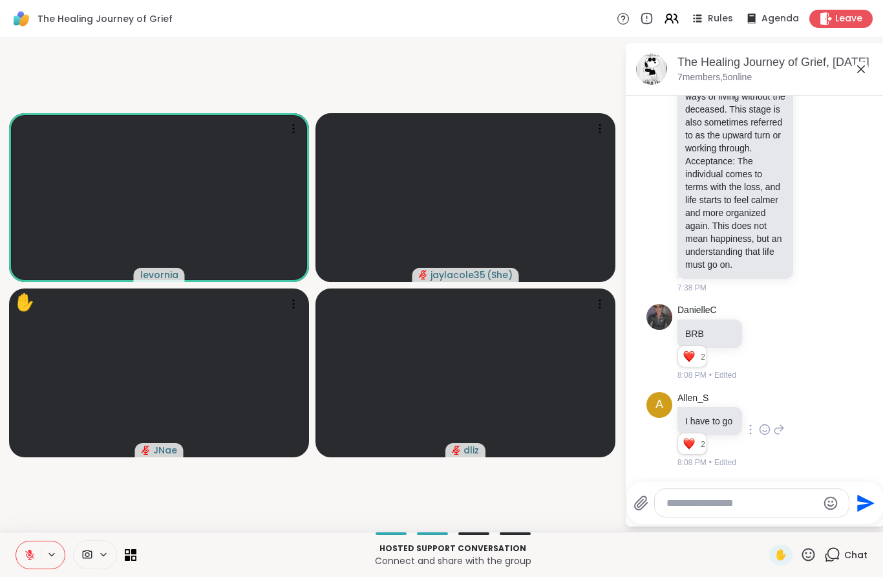
click at [734, 447] on div "The Healing Journey of Grief, [DATE] 7 members, 5 online [DATE] You Psychology …" at bounding box center [755, 284] width 259 height 483
click at [723, 576] on html "The Healing Journey of Grief Rules Agenda Leave levornia jaylacole35 ( She ) ✋ …" at bounding box center [441, 288] width 883 height 577
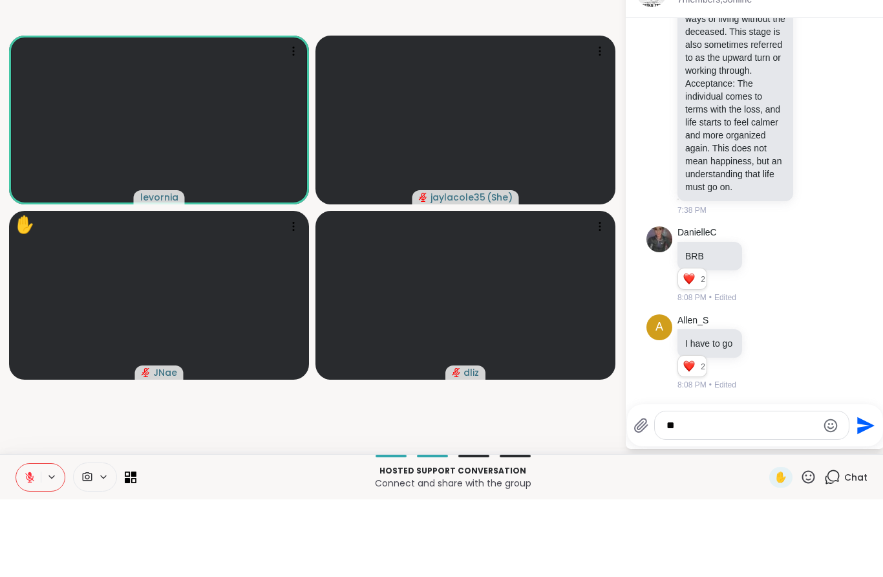
type textarea "*"
click at [521, 426] on video-player-container "levornia jaylacole35 ( She ) ✋ JNae dliz" at bounding box center [312, 284] width 609 height 483
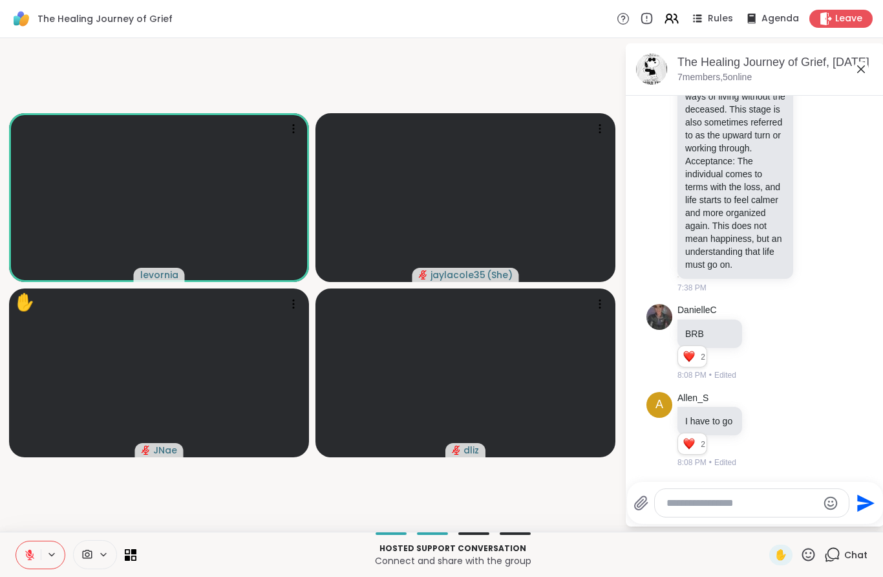
click at [864, 63] on icon at bounding box center [861, 69] width 16 height 16
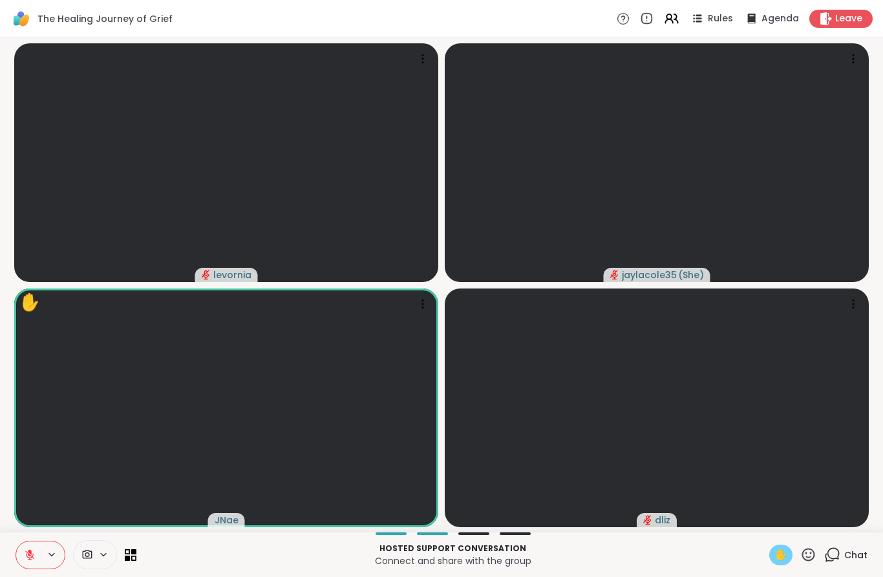
click at [782, 553] on span "✋" at bounding box center [781, 555] width 13 height 16
click at [807, 557] on icon at bounding box center [808, 554] width 13 height 13
click at [767, 519] on span "❤️" at bounding box center [770, 521] width 13 height 16
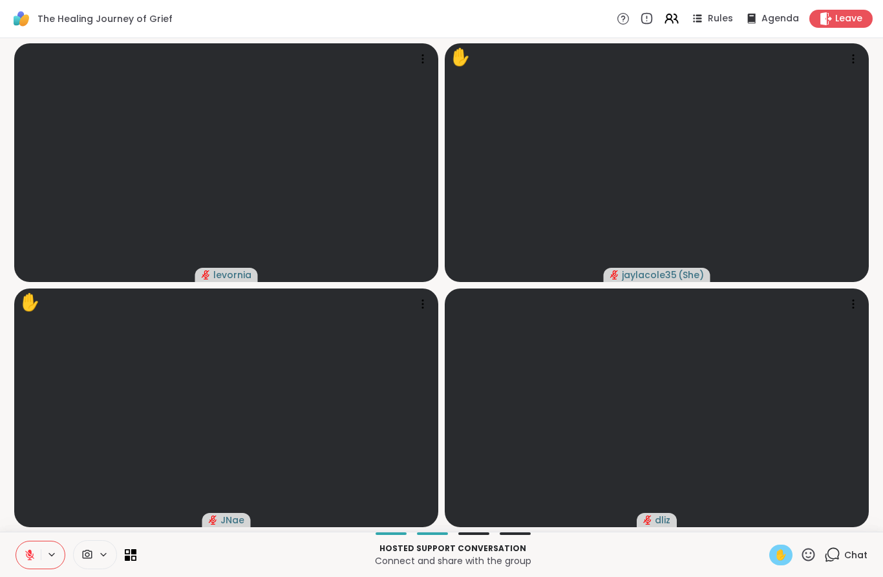
click at [34, 549] on icon at bounding box center [30, 555] width 12 height 12
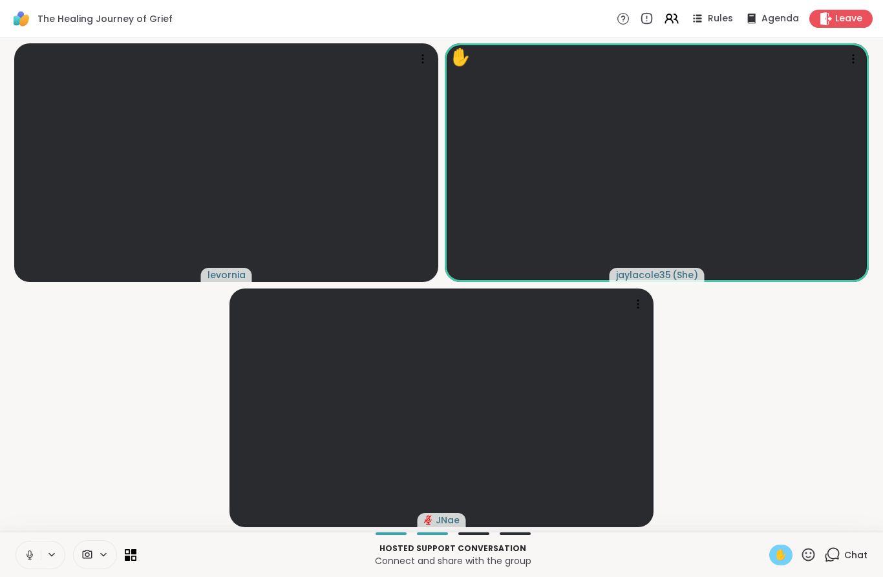
click at [34, 557] on icon at bounding box center [30, 555] width 12 height 12
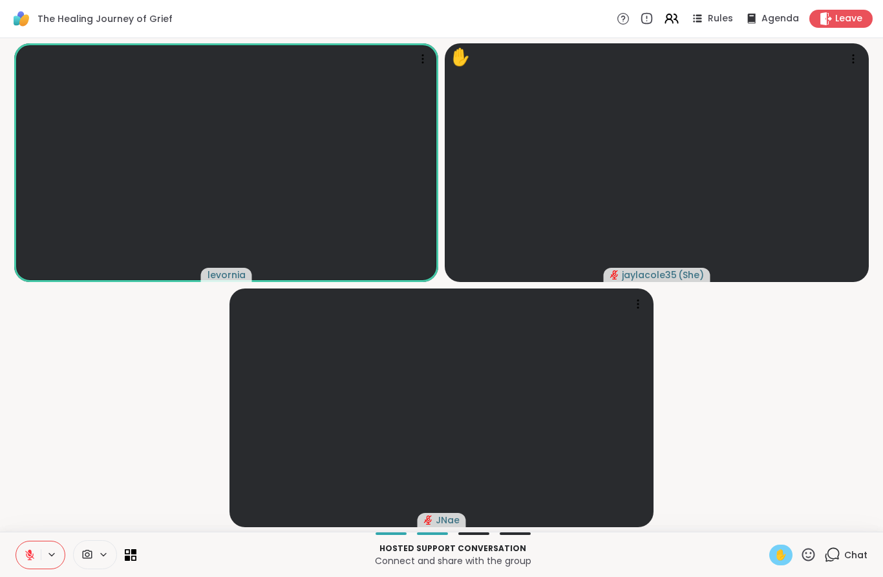
click at [780, 551] on span "✋" at bounding box center [781, 555] width 13 height 16
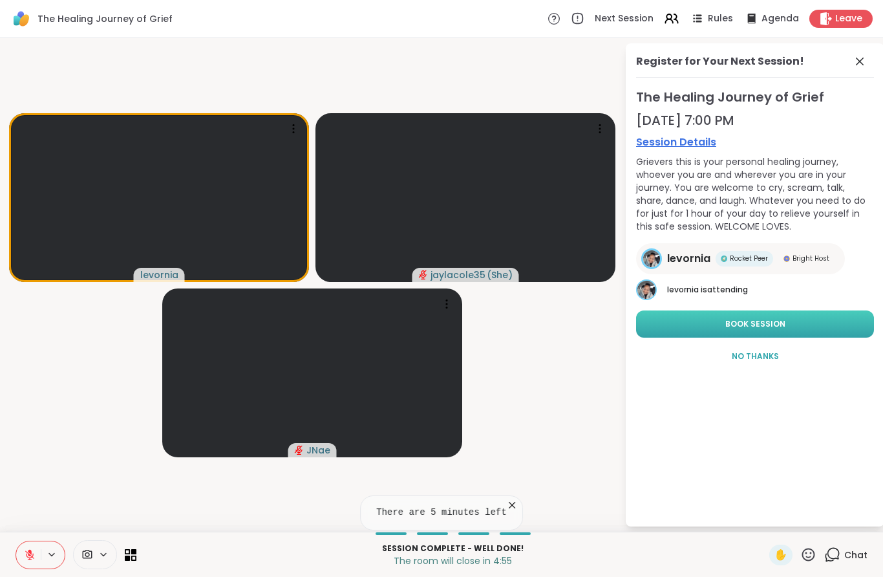
click at [818, 319] on button "Book Session" at bounding box center [755, 323] width 238 height 27
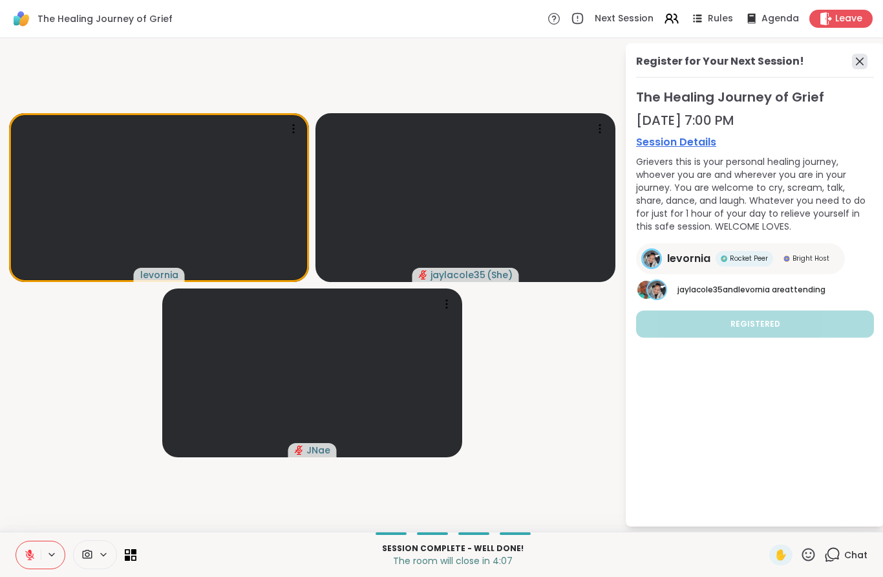
click at [860, 60] on icon at bounding box center [860, 62] width 16 height 16
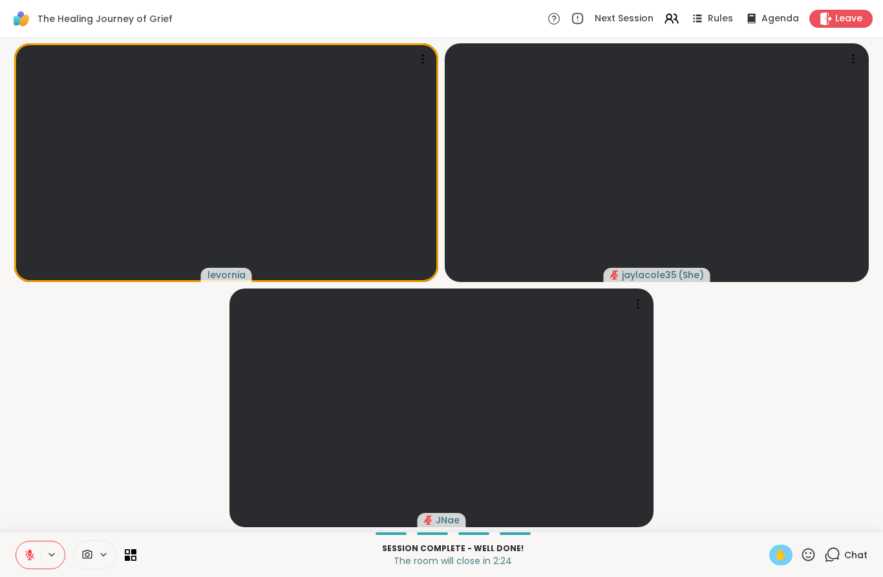
click at [773, 555] on div "✋" at bounding box center [780, 554] width 23 height 21
click at [38, 553] on button at bounding box center [28, 554] width 25 height 27
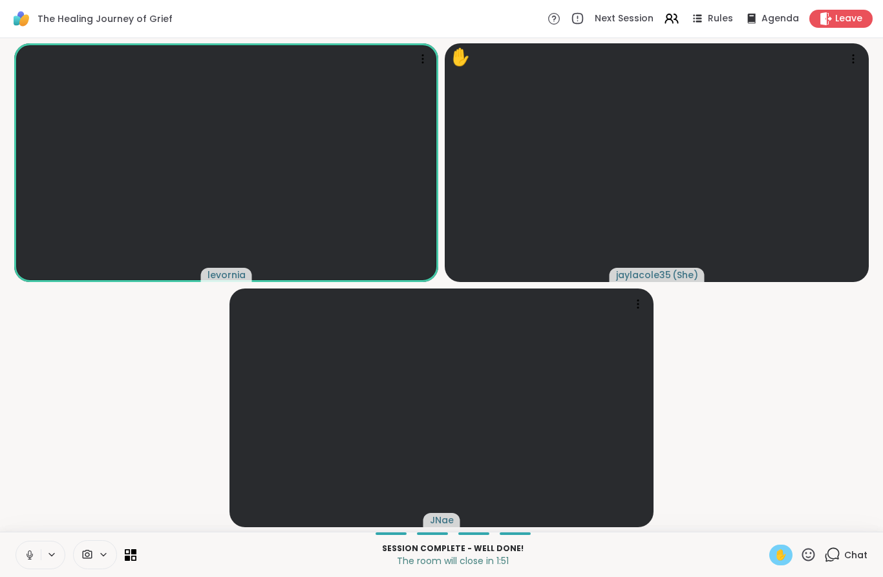
click at [28, 558] on icon at bounding box center [30, 555] width 12 height 12
click at [792, 555] on div "✋" at bounding box center [780, 554] width 23 height 21
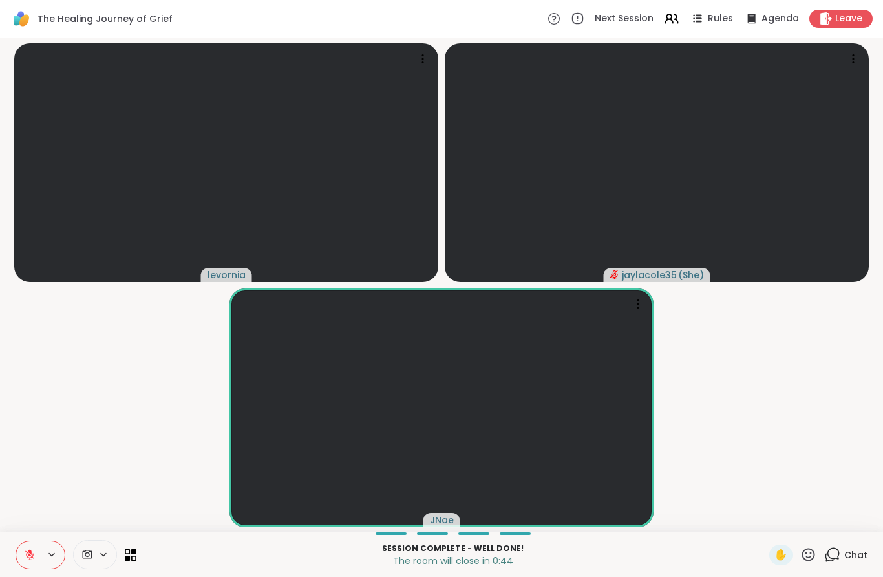
click at [807, 551] on icon at bounding box center [808, 554] width 16 height 16
click at [769, 530] on div "❤️" at bounding box center [770, 520] width 23 height 21
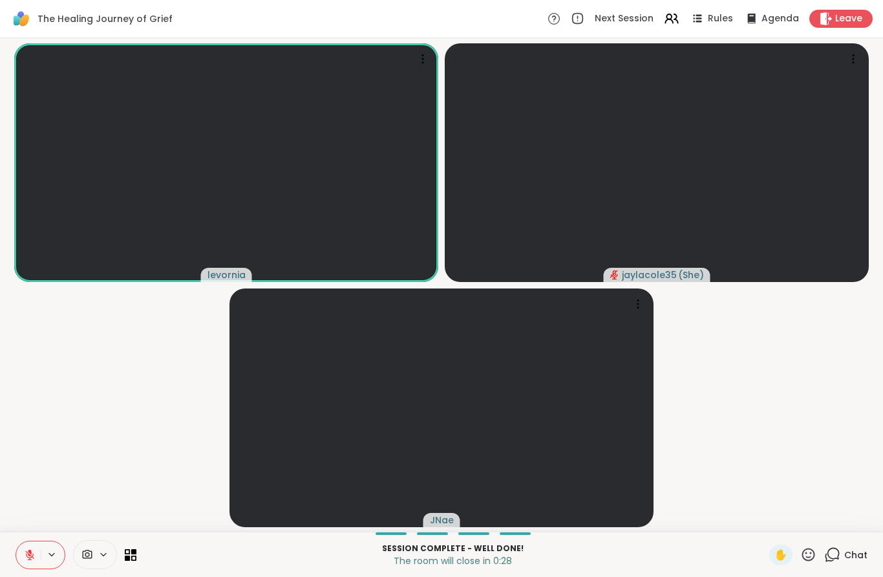
click at [808, 555] on icon at bounding box center [808, 554] width 16 height 16
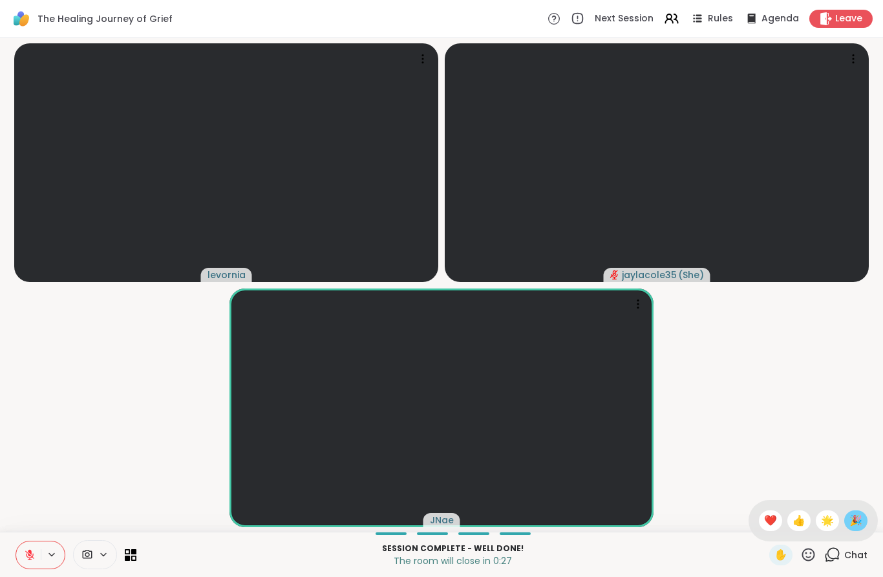
click at [850, 522] on span "🎉" at bounding box center [856, 521] width 13 height 16
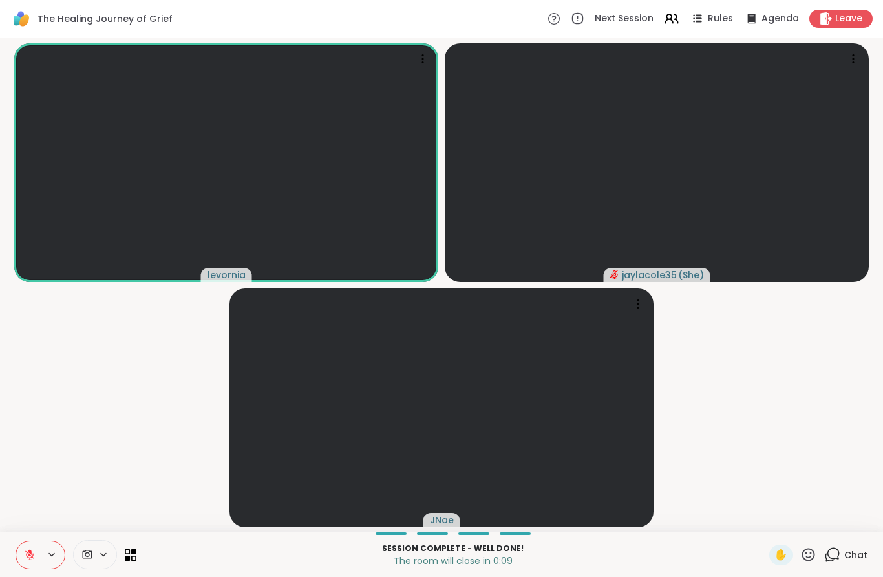
click at [813, 556] on icon at bounding box center [808, 554] width 16 height 16
click at [861, 523] on span "🎉" at bounding box center [856, 521] width 13 height 16
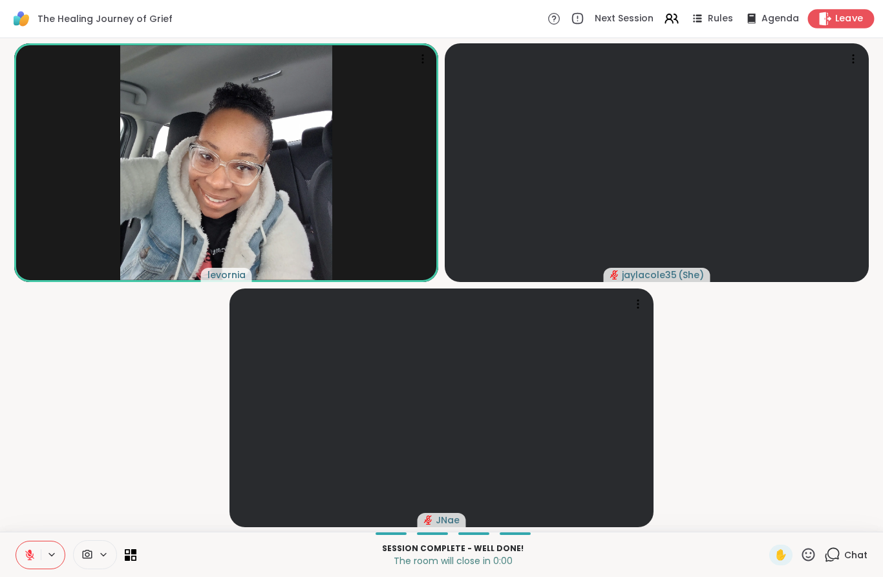
click at [849, 19] on span "Leave" at bounding box center [849, 19] width 28 height 14
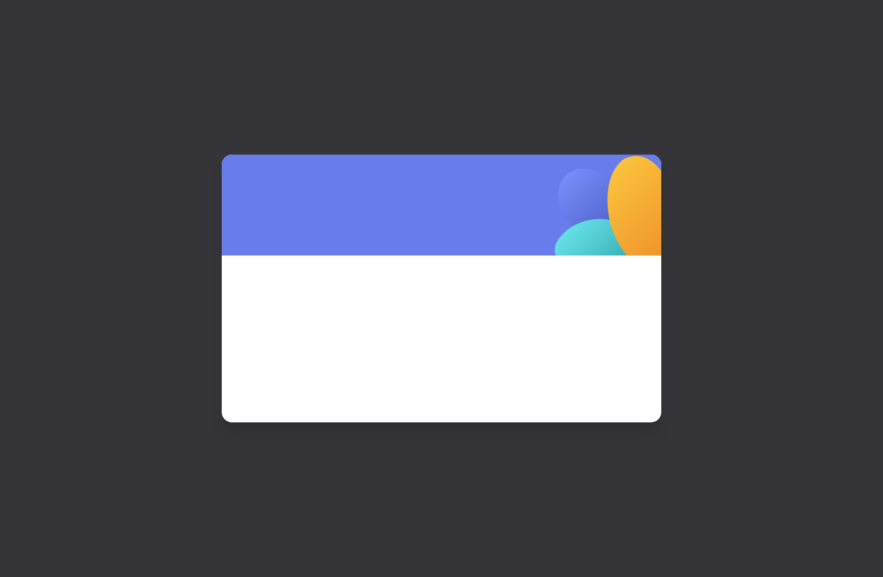
click at [468, 330] on span at bounding box center [442, 321] width 378 height 70
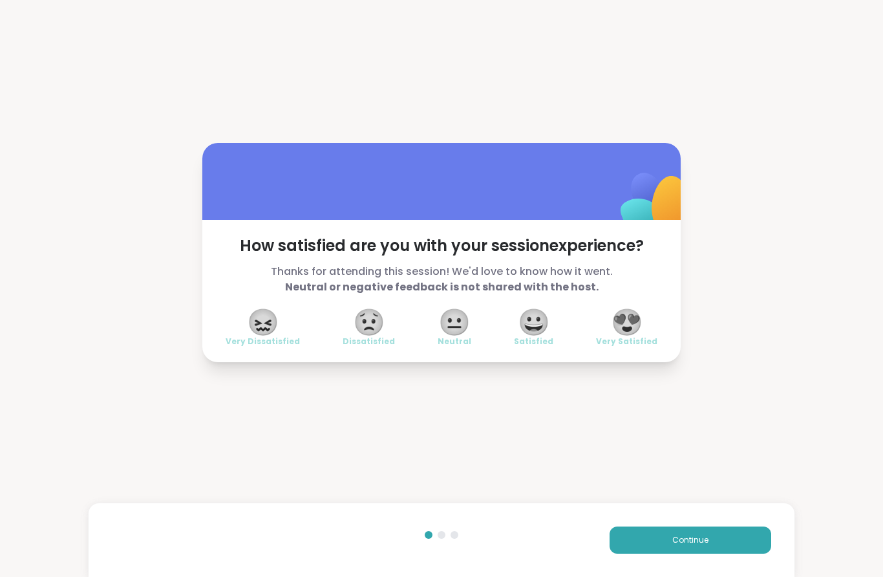
click at [645, 336] on span "Very Satisfied" at bounding box center [626, 341] width 61 height 10
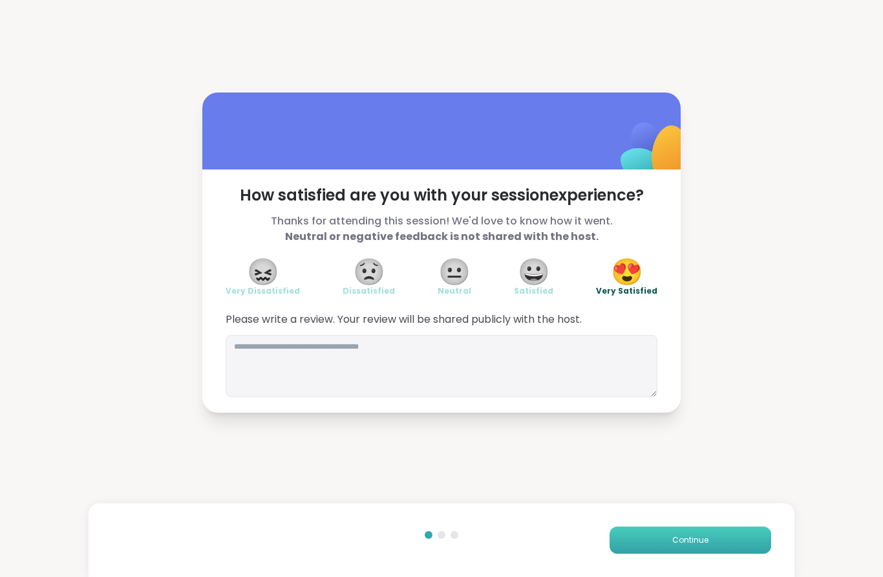
click at [708, 546] on button "Continue" at bounding box center [691, 539] width 162 height 27
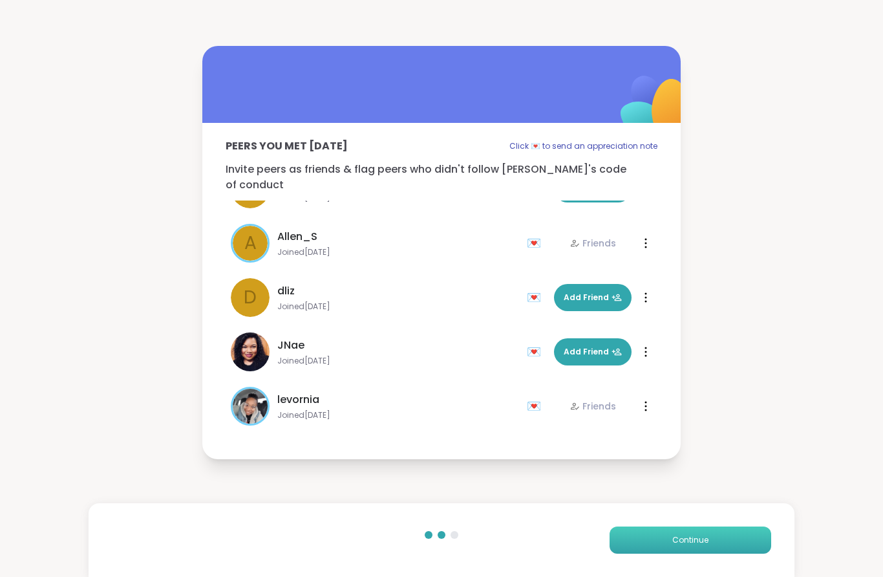
scroll to position [93, 0]
click at [583, 349] on span "Add Friend" at bounding box center [593, 352] width 58 height 12
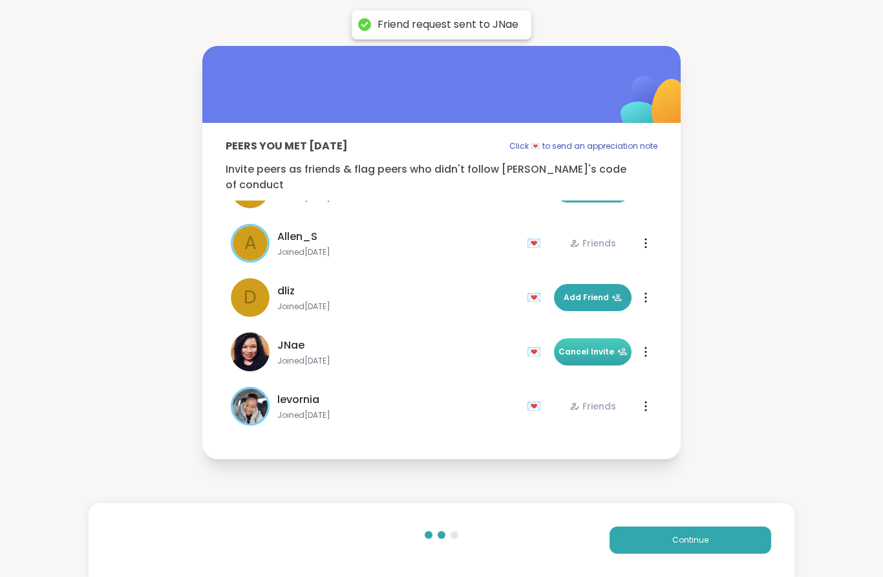
click at [532, 344] on div "💌" at bounding box center [536, 351] width 19 height 21
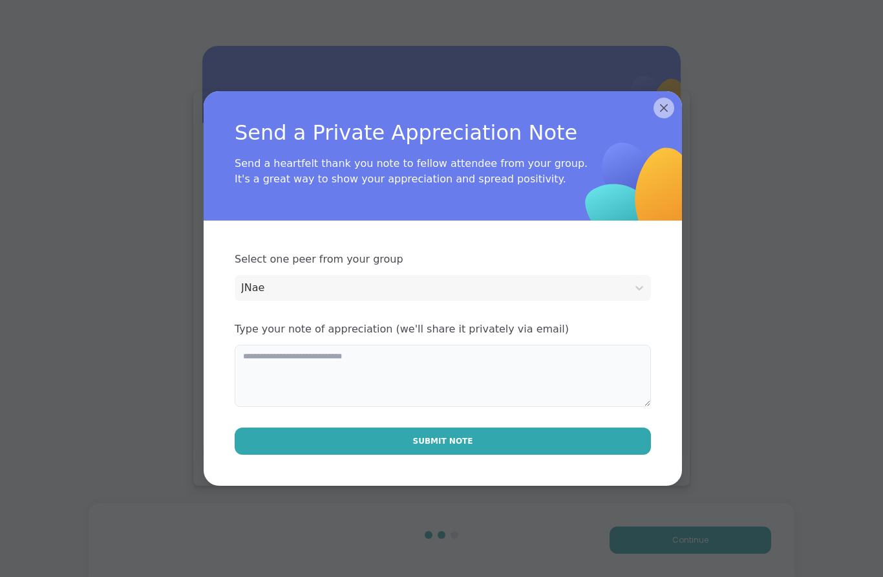
click at [403, 382] on textarea at bounding box center [443, 376] width 416 height 62
type textarea "**********"
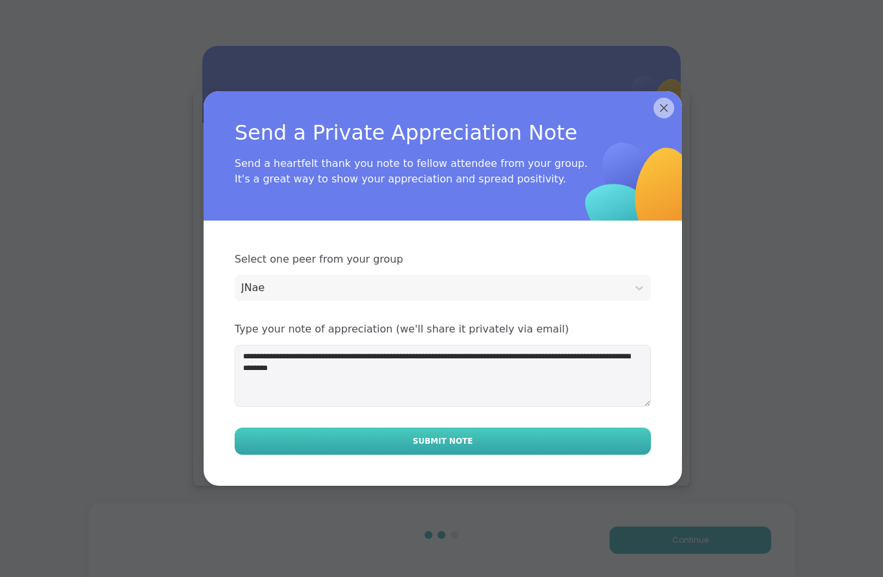
click at [401, 437] on button "Submit Note" at bounding box center [443, 440] width 416 height 27
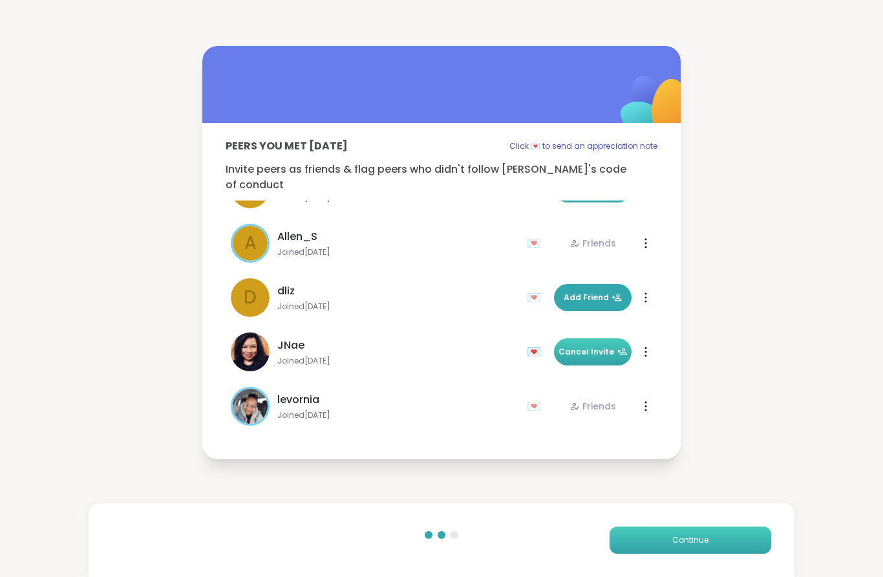
click at [736, 536] on button "Continue" at bounding box center [691, 539] width 162 height 27
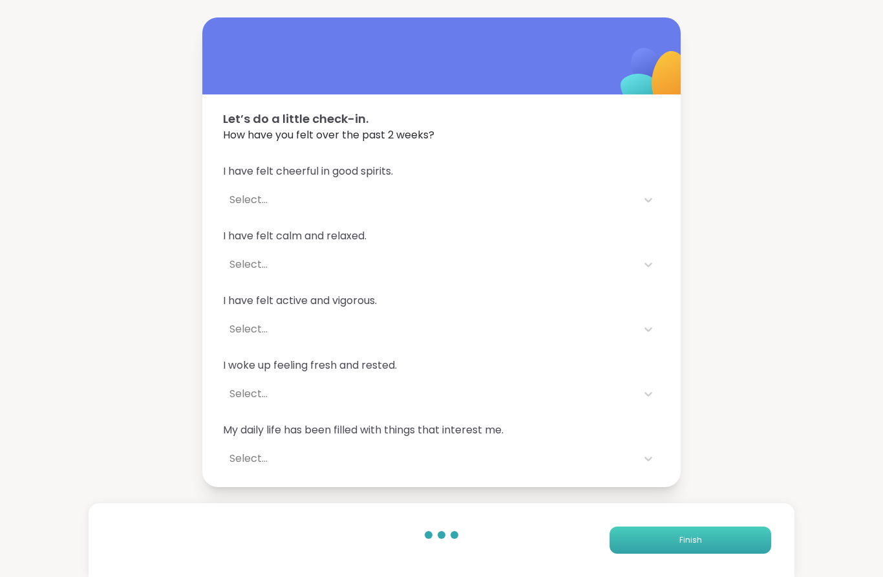
click at [727, 543] on button "Finish" at bounding box center [691, 539] width 162 height 27
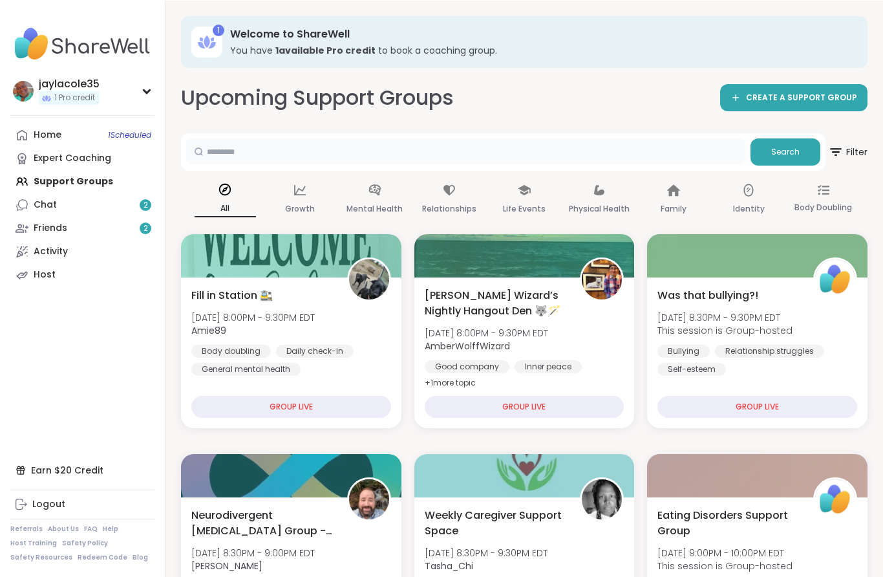
click at [443, 145] on input "text" at bounding box center [465, 151] width 559 height 26
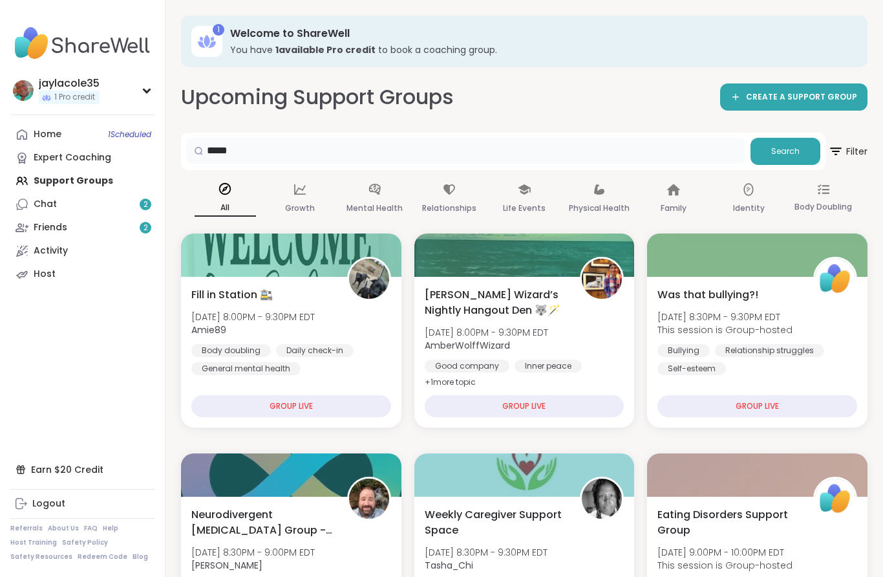
type input "*****"
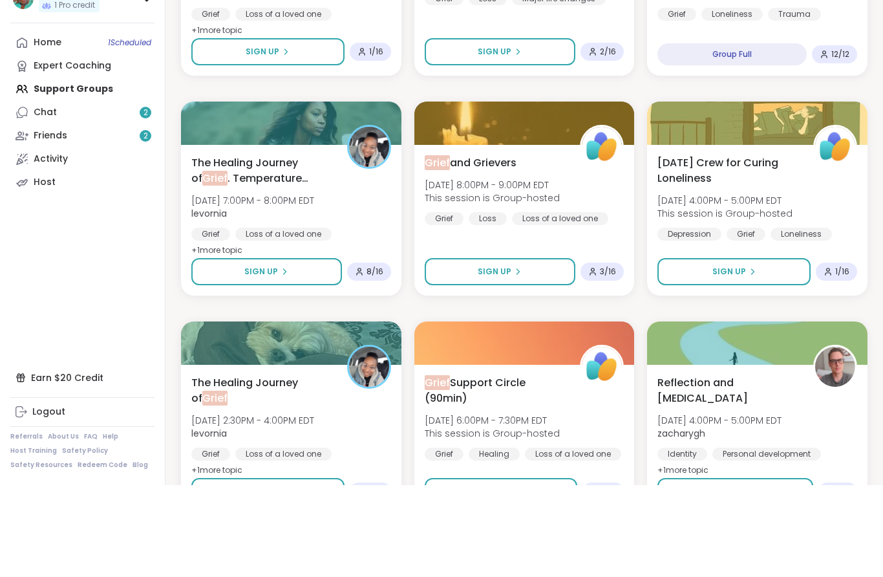
scroll to position [261, 0]
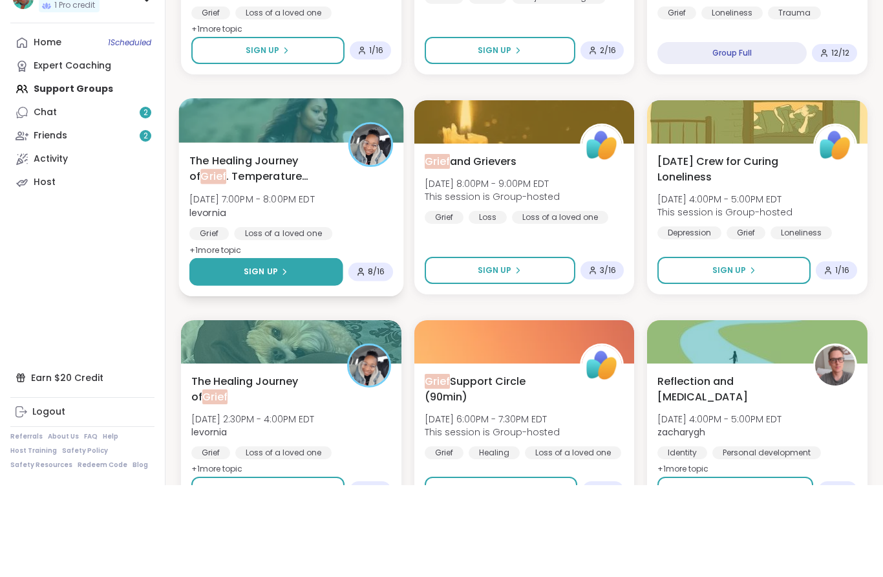
click at [295, 350] on button "Sign Up" at bounding box center [265, 364] width 153 height 28
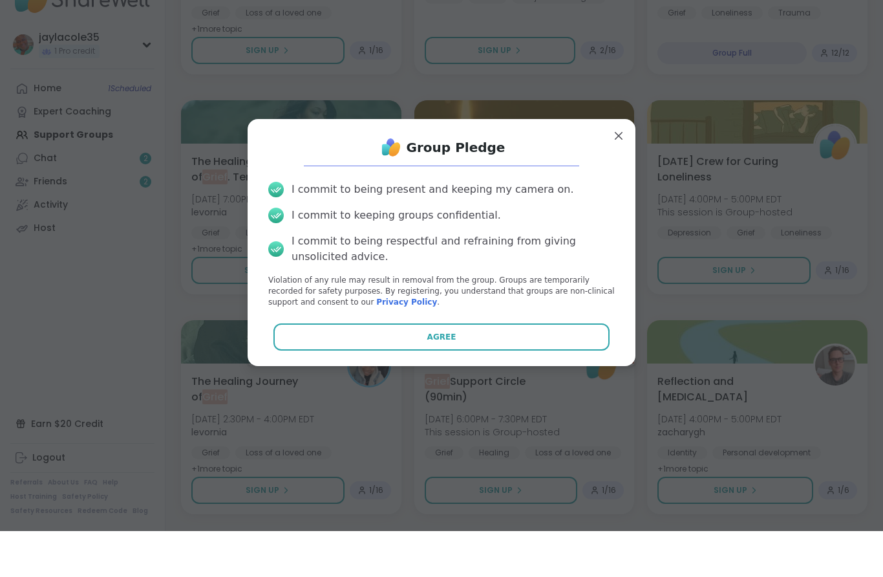
click at [450, 342] on div "I commit to being present and keeping my camera on. I commit to keeping groups …" at bounding box center [441, 290] width 367 height 146
click at [449, 342] on div "I commit to being present and keeping my camera on. I commit to keeping groups …" at bounding box center [441, 290] width 367 height 146
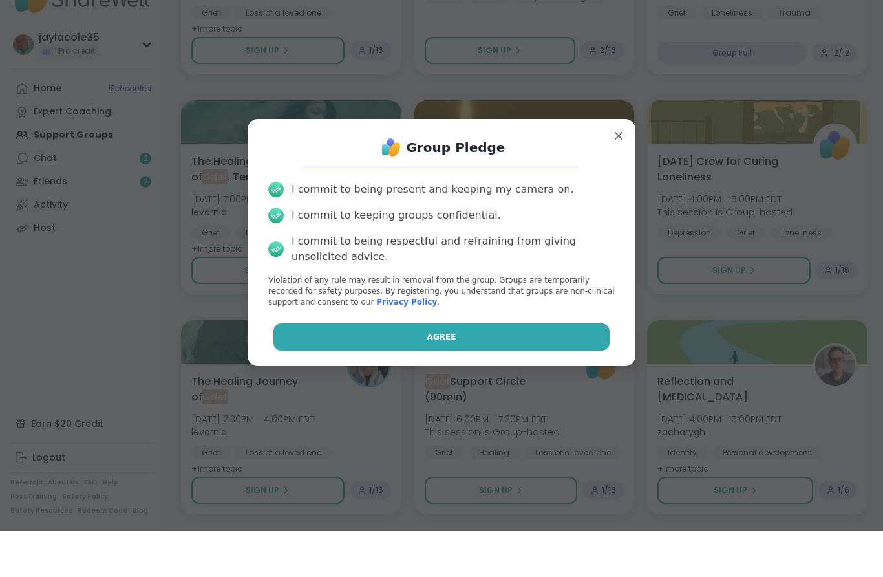
click at [476, 369] on button "Agree" at bounding box center [441, 382] width 337 height 27
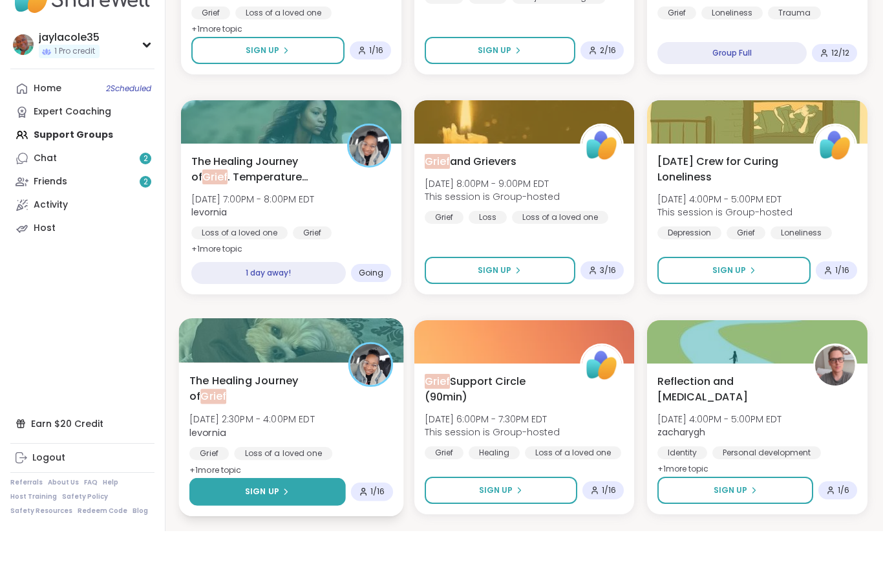
click at [266, 524] on button "Sign Up" at bounding box center [267, 538] width 156 height 28
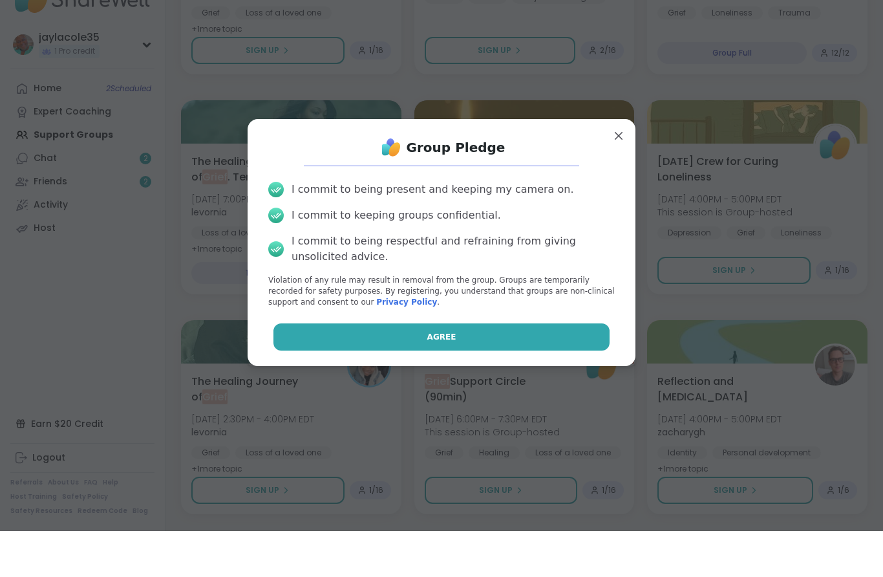
click at [471, 369] on button "Agree" at bounding box center [441, 382] width 337 height 27
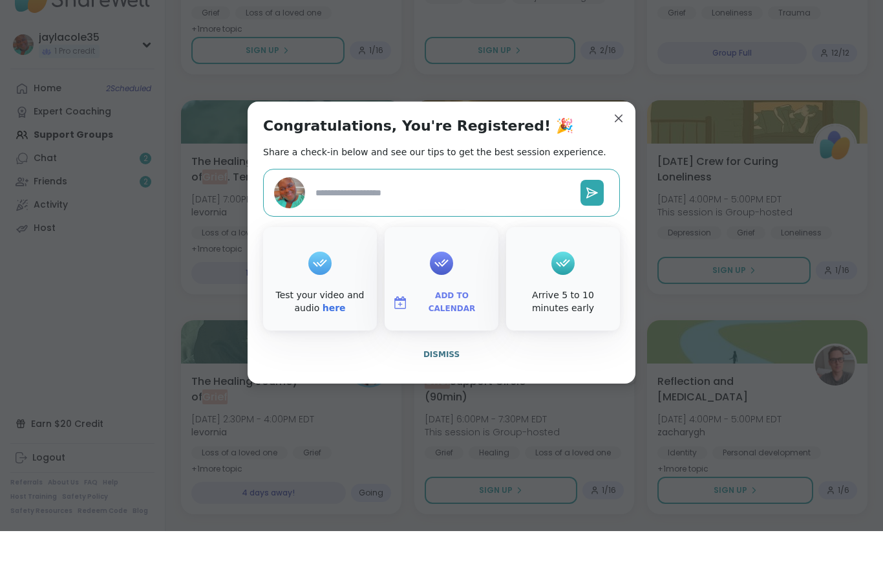
type textarea "*"
click at [441, 396] on span "Dismiss" at bounding box center [441, 400] width 36 height 9
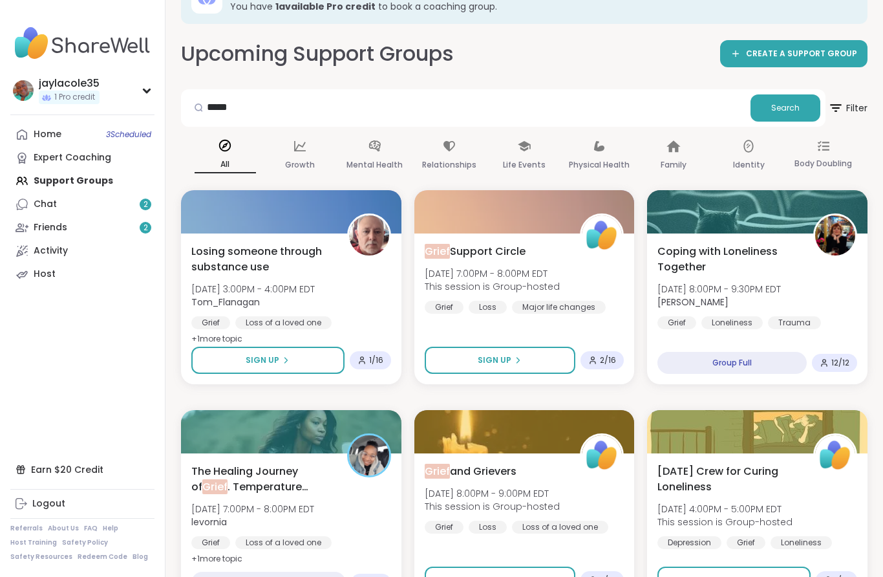
scroll to position [0, 0]
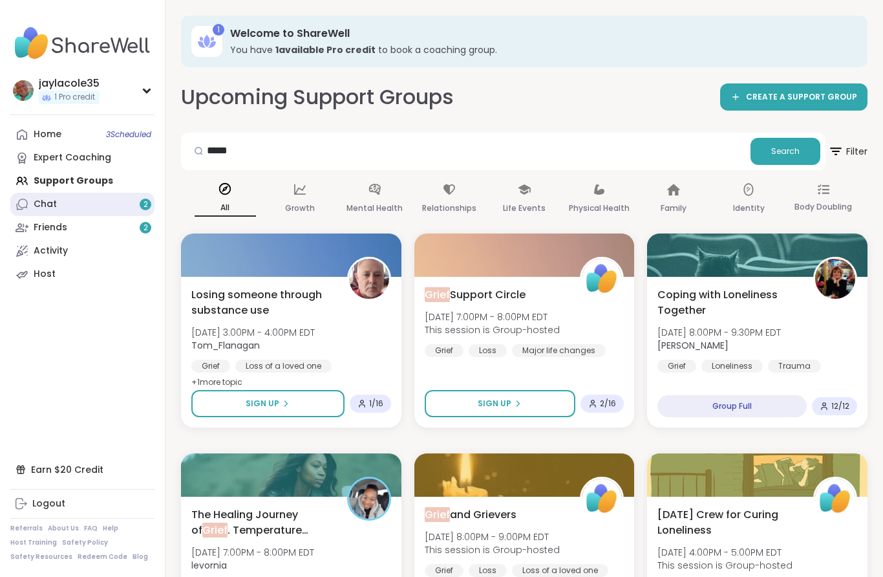
click at [118, 209] on link "Chat 2" at bounding box center [82, 204] width 144 height 23
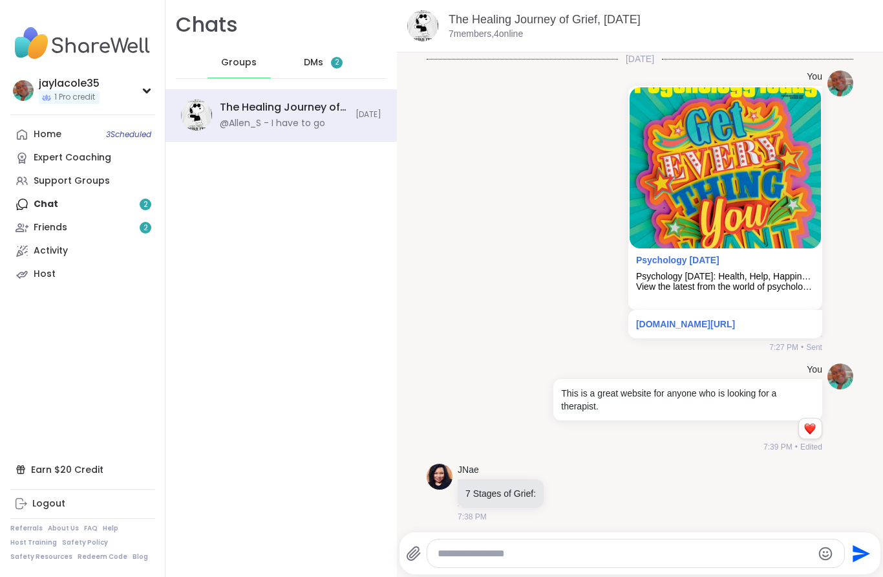
scroll to position [462, 0]
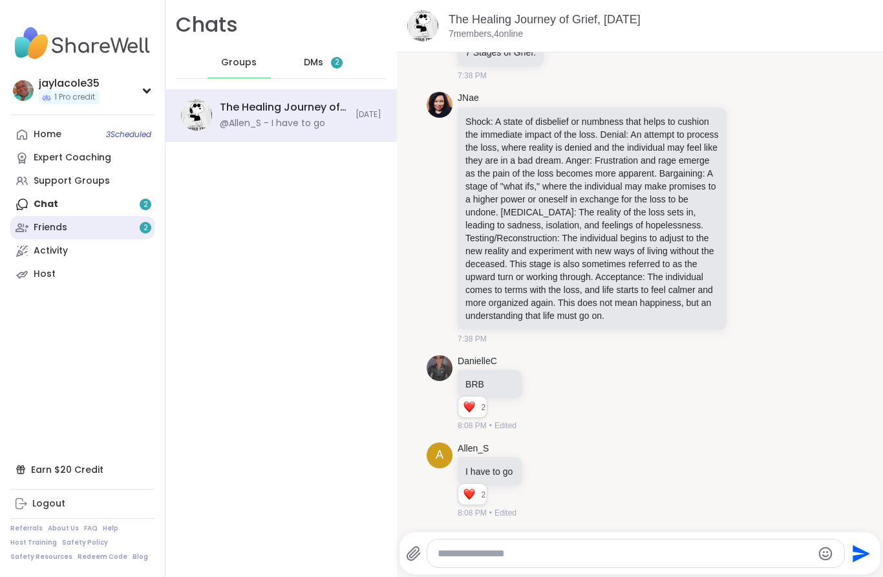
click at [104, 226] on link "Friends 2" at bounding box center [82, 227] width 144 height 23
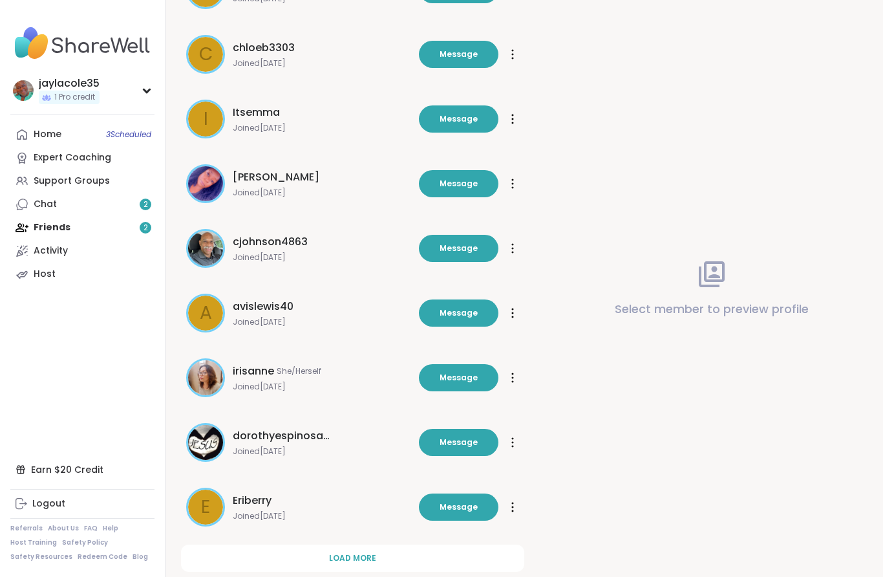
scroll to position [248, 0]
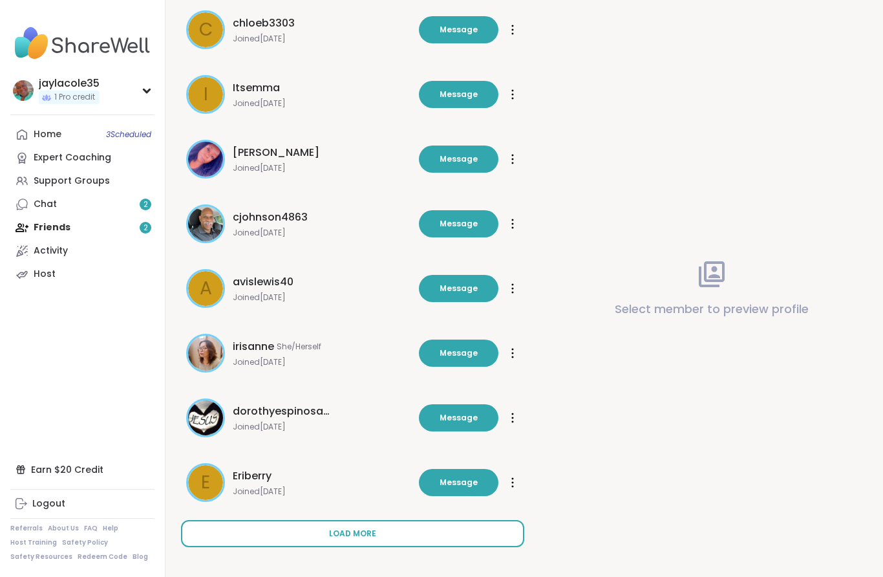
click at [308, 541] on button "Load more" at bounding box center [352, 533] width 343 height 27
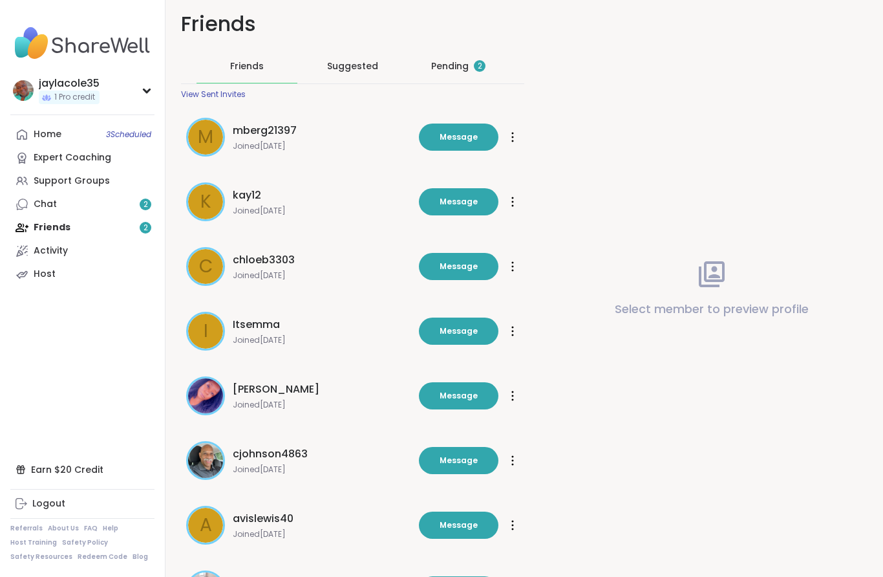
scroll to position [0, 0]
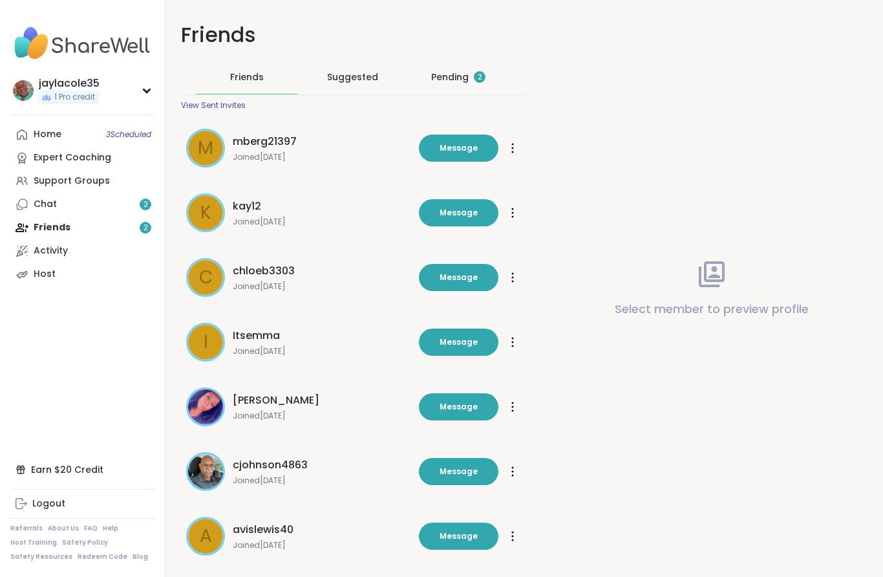
click at [480, 69] on div "Pending 2" at bounding box center [458, 77] width 101 height 34
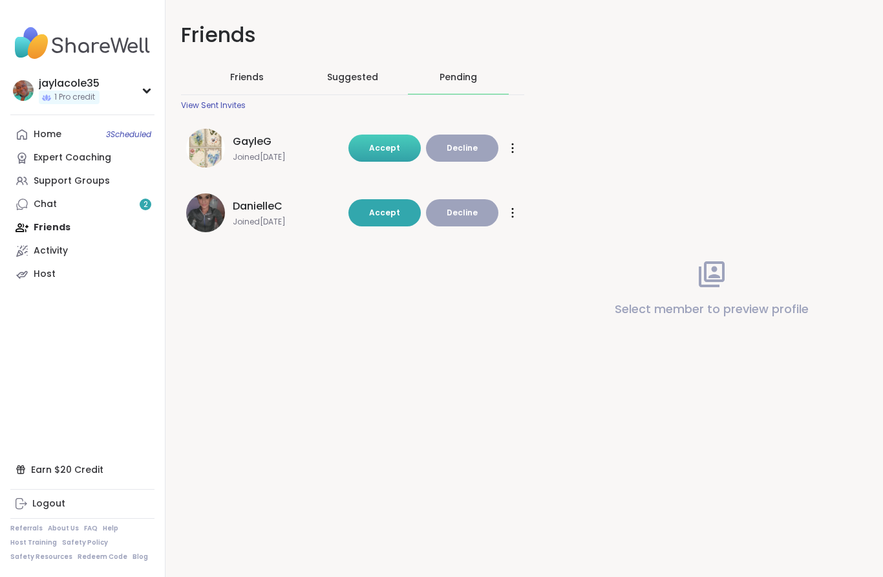
click at [384, 153] on span "Accept" at bounding box center [384, 147] width 31 height 11
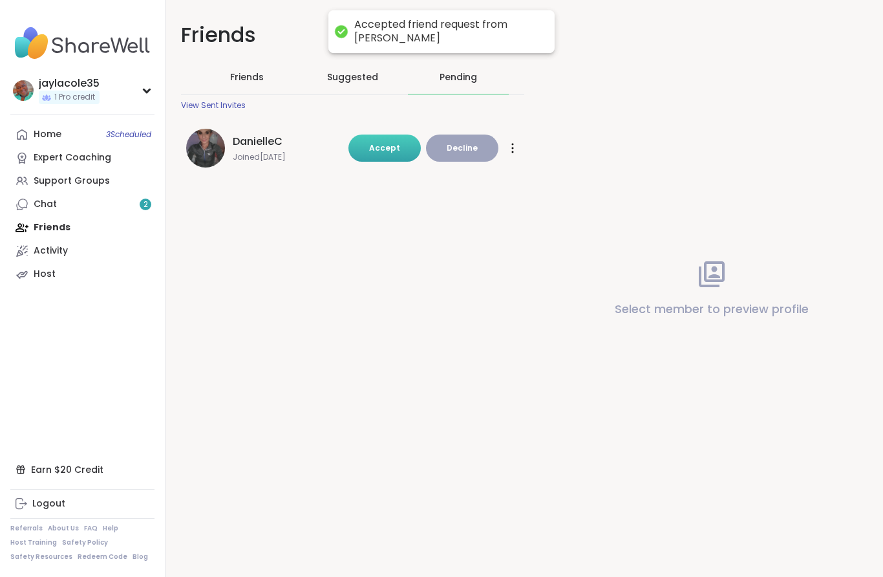
click at [380, 142] on span "Accept" at bounding box center [384, 147] width 31 height 11
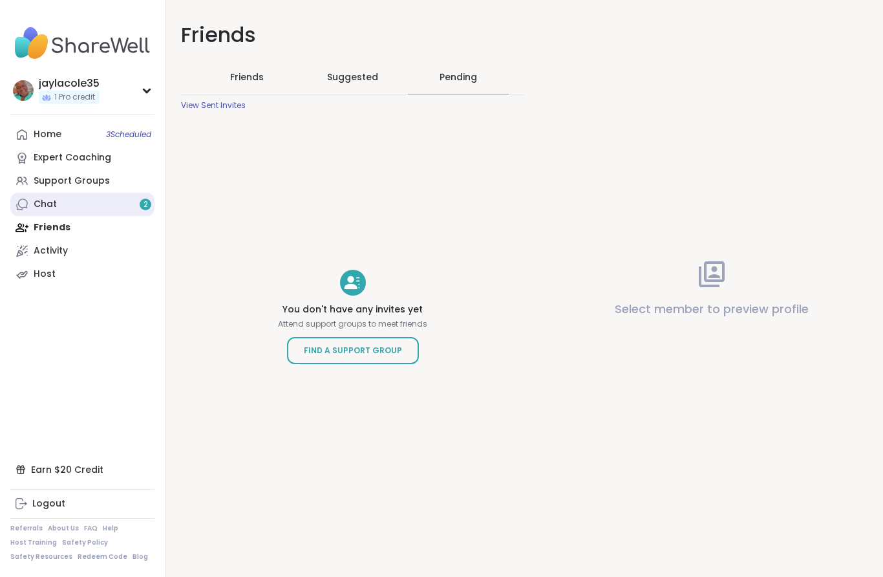
click at [124, 204] on link "Chat 2" at bounding box center [82, 204] width 144 height 23
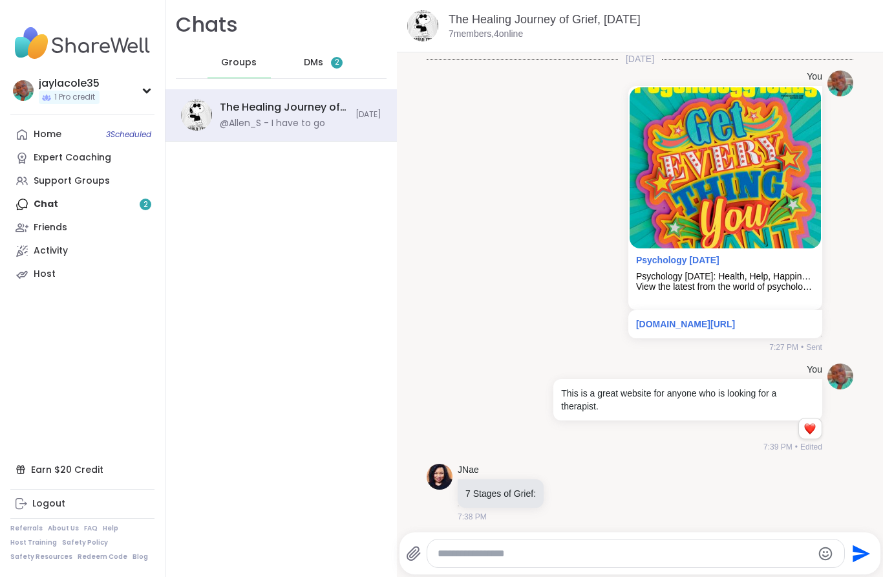
scroll to position [462, 0]
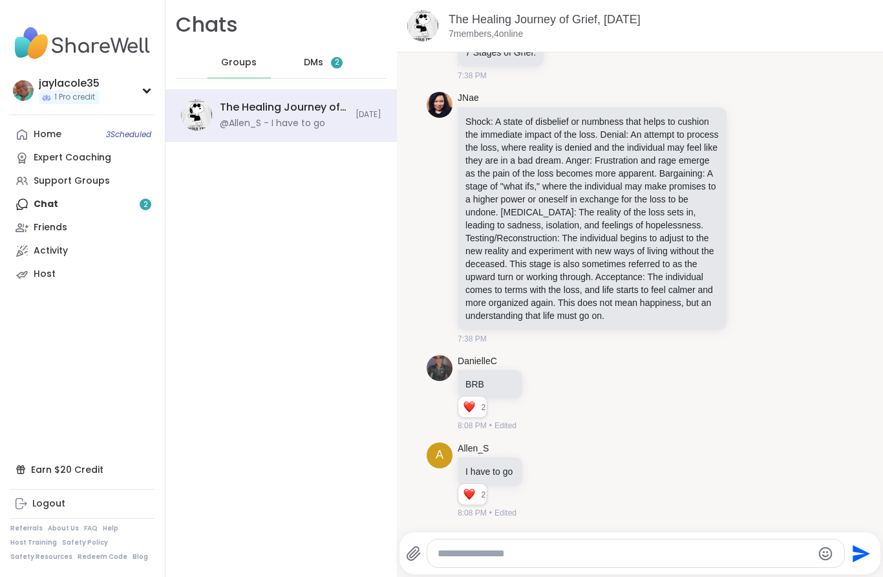
click at [321, 74] on div "DMs 2" at bounding box center [323, 62] width 63 height 31
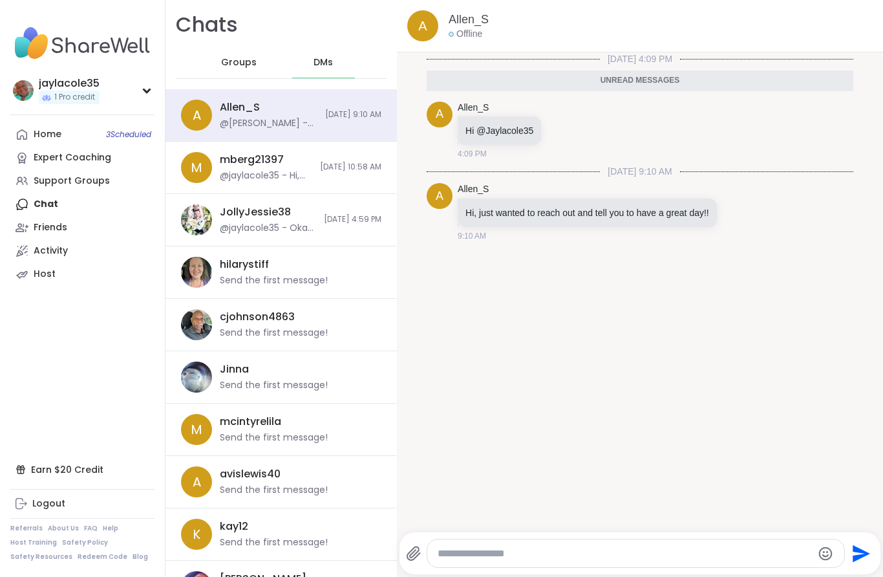
click at [683, 558] on textarea "Type your message" at bounding box center [625, 553] width 375 height 13
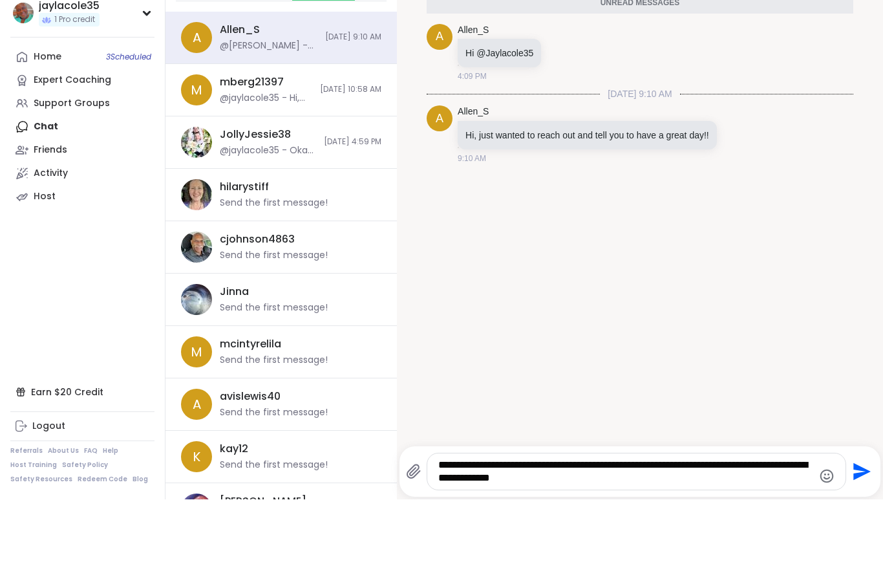
type textarea "**********"
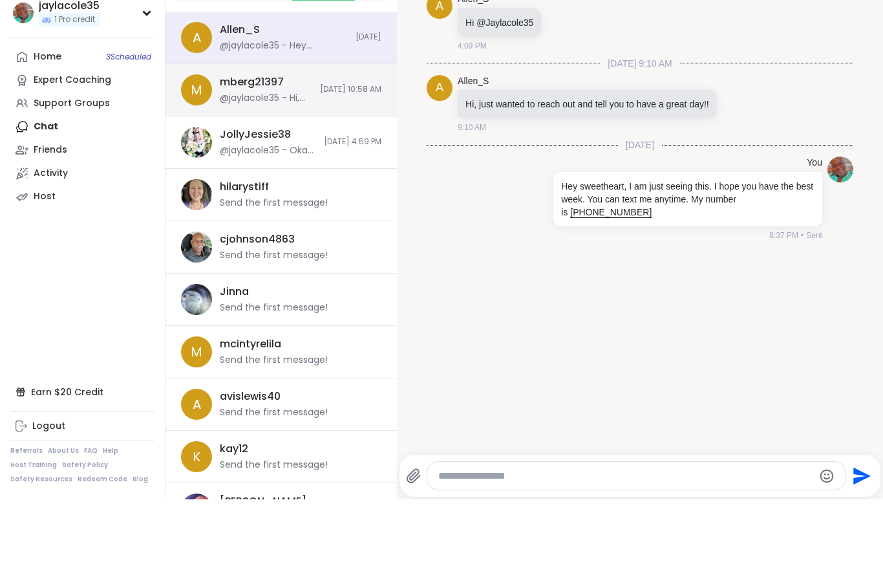
click at [339, 142] on div "m mberg21397 @jaylacole35 - Hi, just checking on you. I know this grief journey…" at bounding box center [281, 168] width 231 height 52
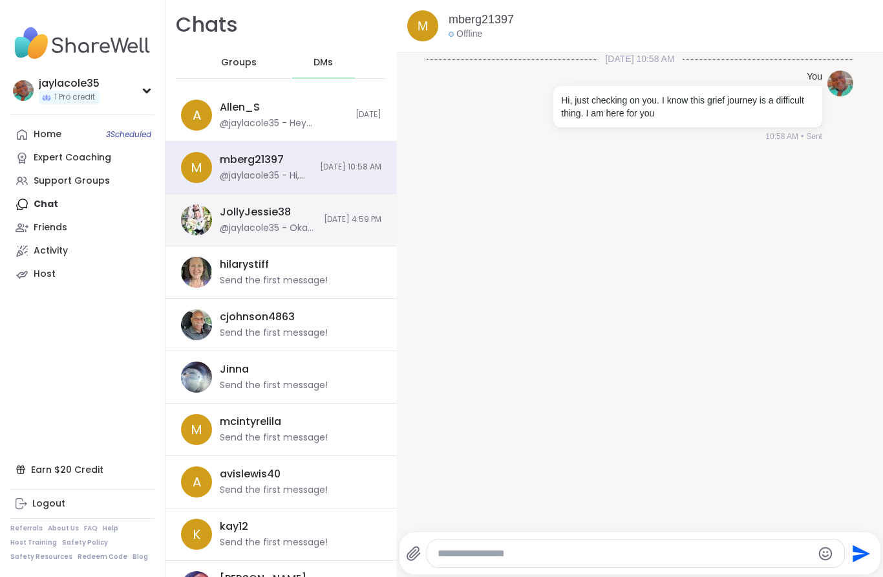
click at [305, 217] on div "JollyJessie38 @jaylacole35 - Okay I just sent you a message [DATE] 4:59 PM" at bounding box center [281, 220] width 231 height 52
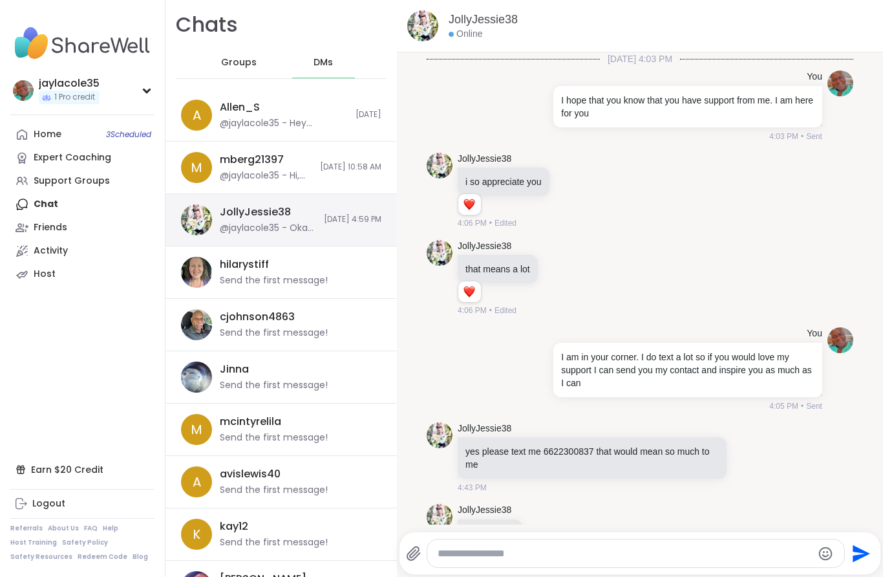
scroll to position [177, 0]
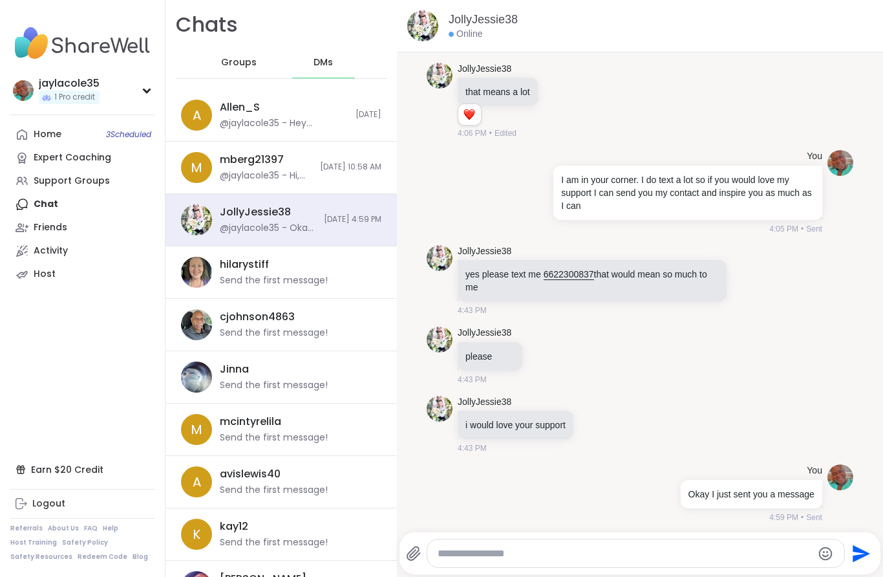
click at [240, 53] on div "Groups" at bounding box center [239, 62] width 63 height 31
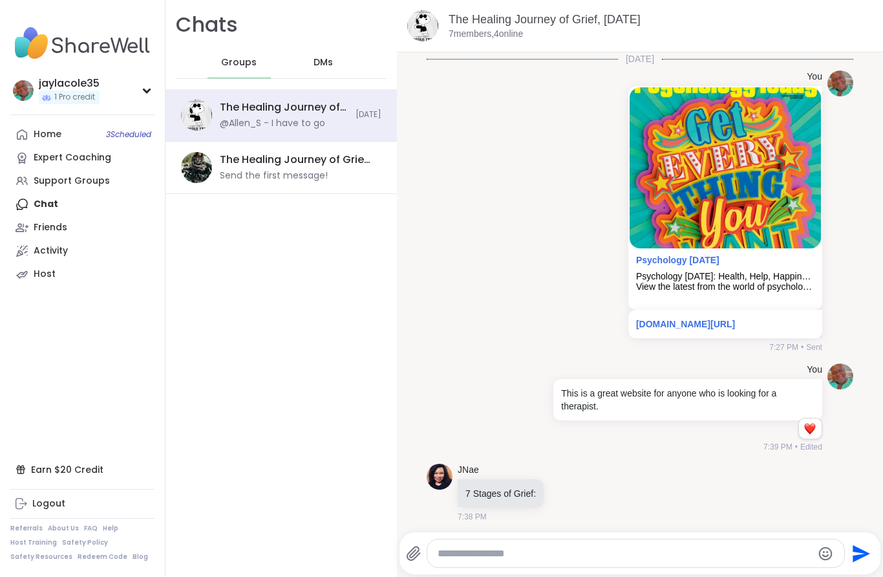
scroll to position [462, 0]
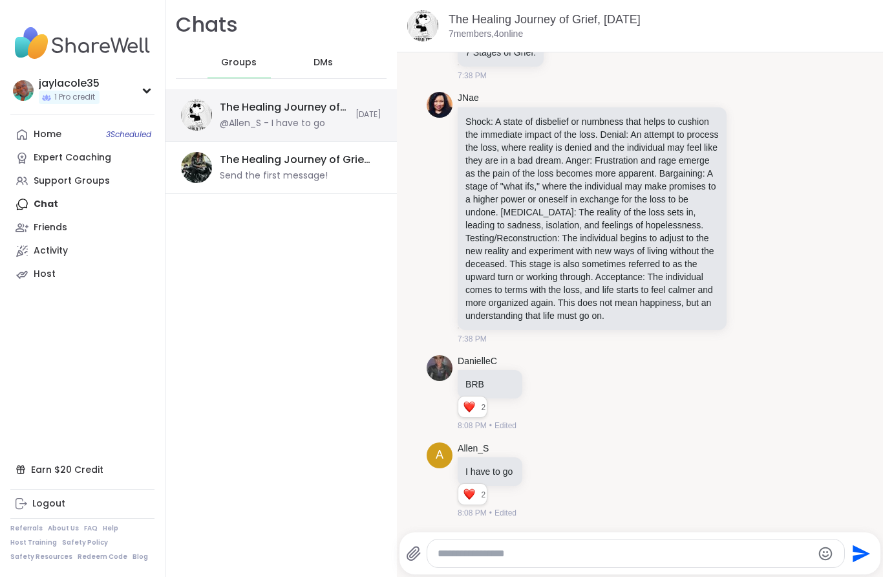
click at [332, 90] on div "The Healing Journey of Grief, [DATE] @Allen_S - I have to go [DATE]" at bounding box center [281, 115] width 231 height 52
click at [337, 65] on div "DMs" at bounding box center [323, 62] width 63 height 31
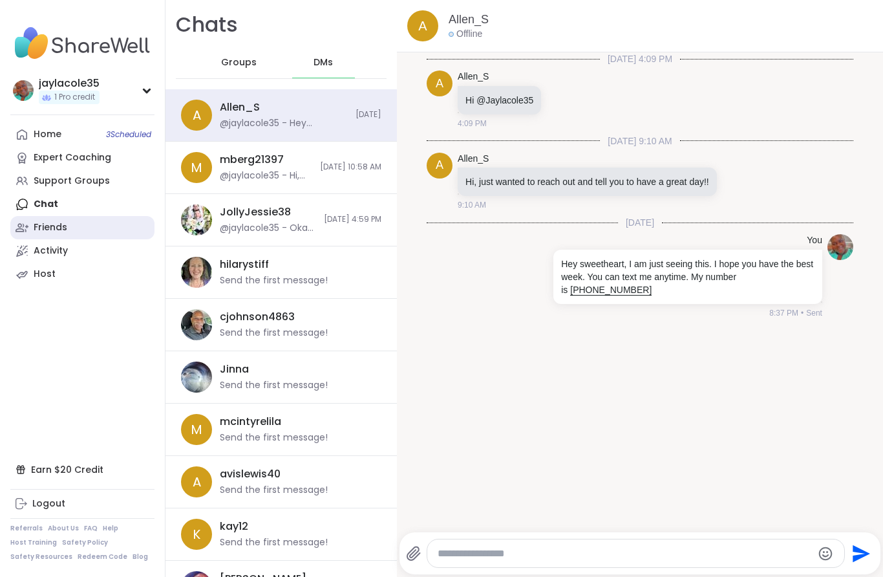
click at [67, 230] on link "Friends" at bounding box center [82, 227] width 144 height 23
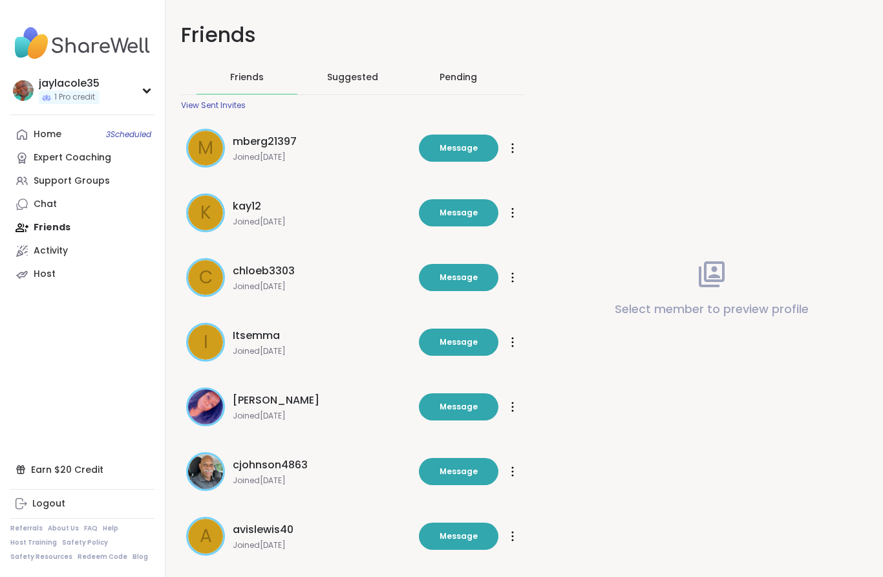
click at [470, 74] on div "Pending" at bounding box center [458, 76] width 37 height 13
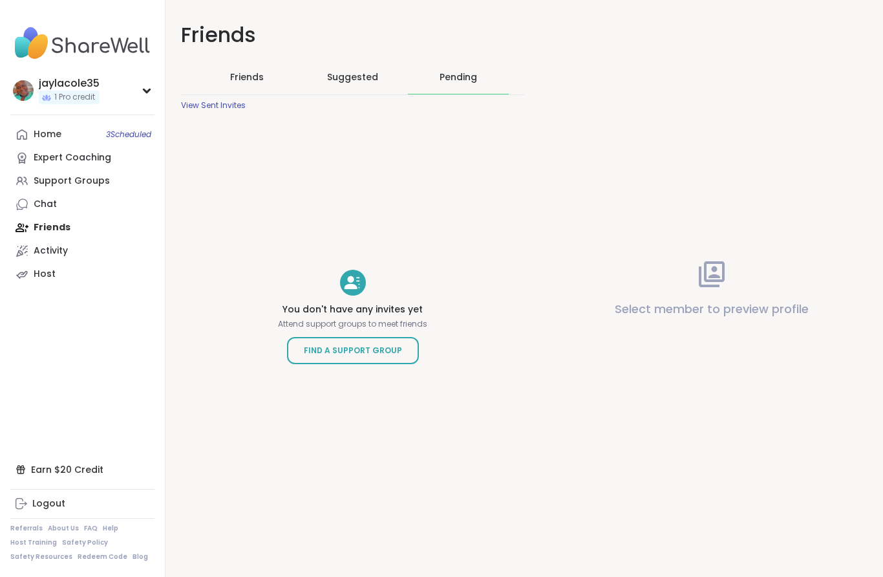
click at [352, 80] on span "Suggested" at bounding box center [352, 76] width 51 height 13
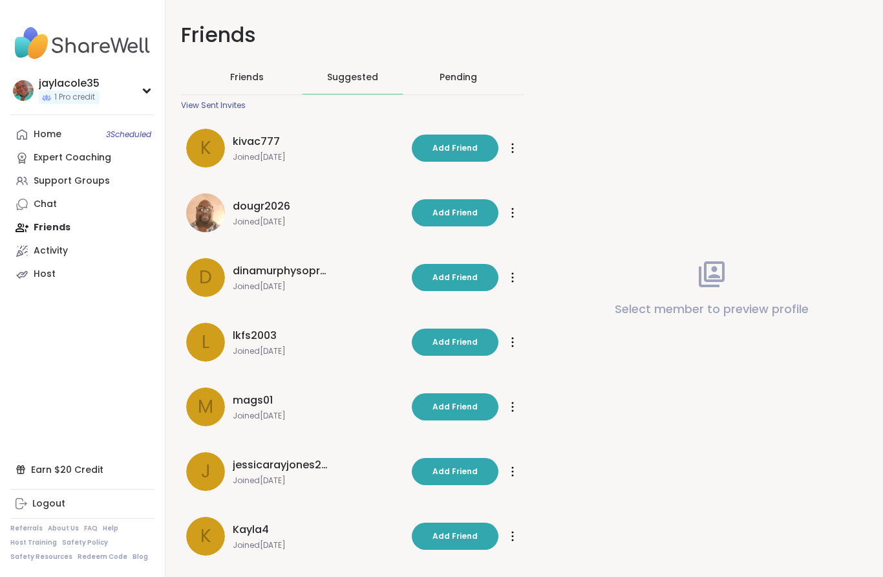
click at [253, 80] on span "Friends" at bounding box center [247, 76] width 34 height 13
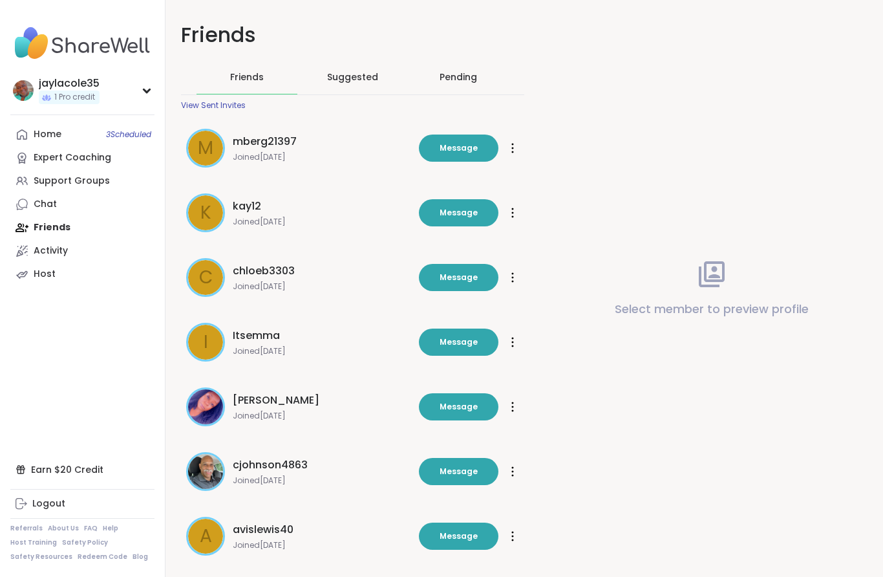
click at [245, 109] on div "View Sent Invites" at bounding box center [213, 105] width 65 height 10
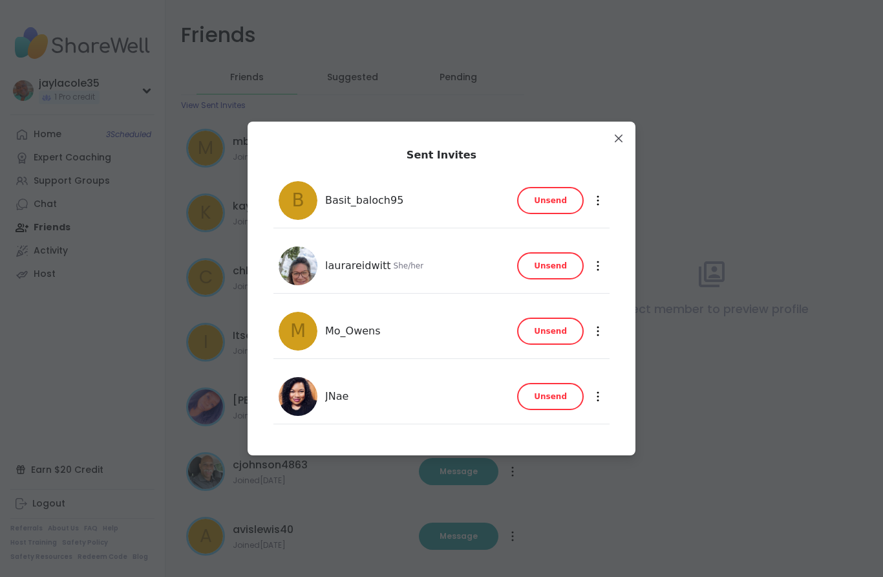
click at [307, 388] on img at bounding box center [298, 396] width 39 height 39
click at [294, 394] on img at bounding box center [298, 396] width 39 height 39
click at [604, 398] on div at bounding box center [598, 396] width 13 height 21
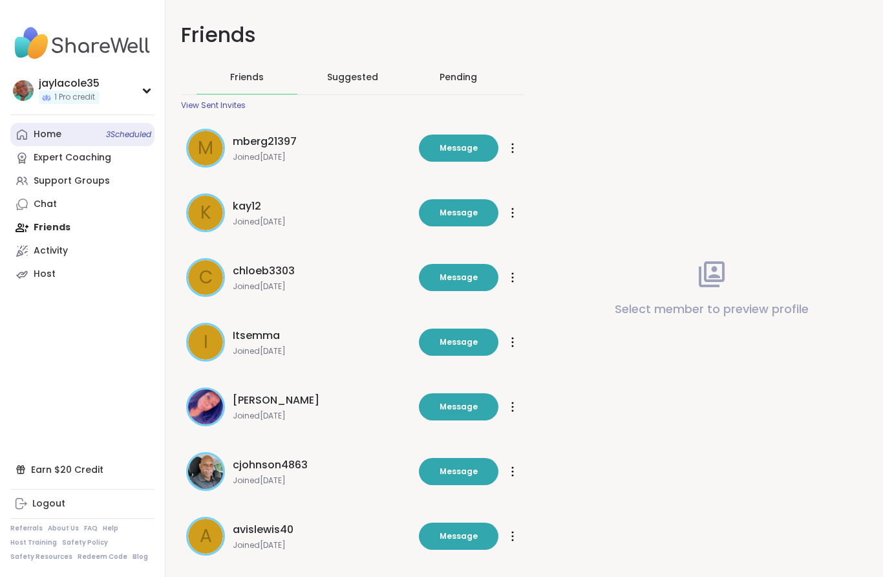
click at [50, 130] on div "Home 3 Scheduled" at bounding box center [48, 134] width 28 height 13
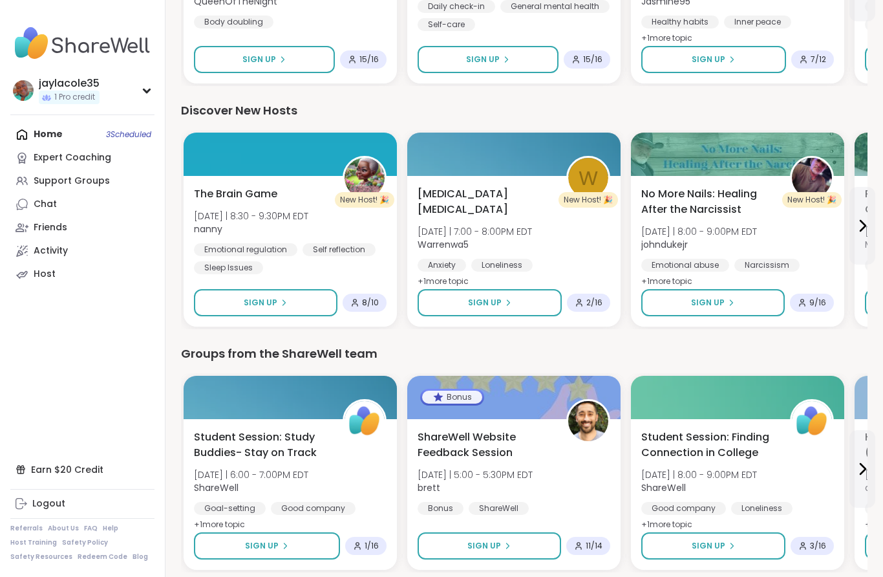
scroll to position [1546, 0]
